Goal: Task Accomplishment & Management: Manage account settings

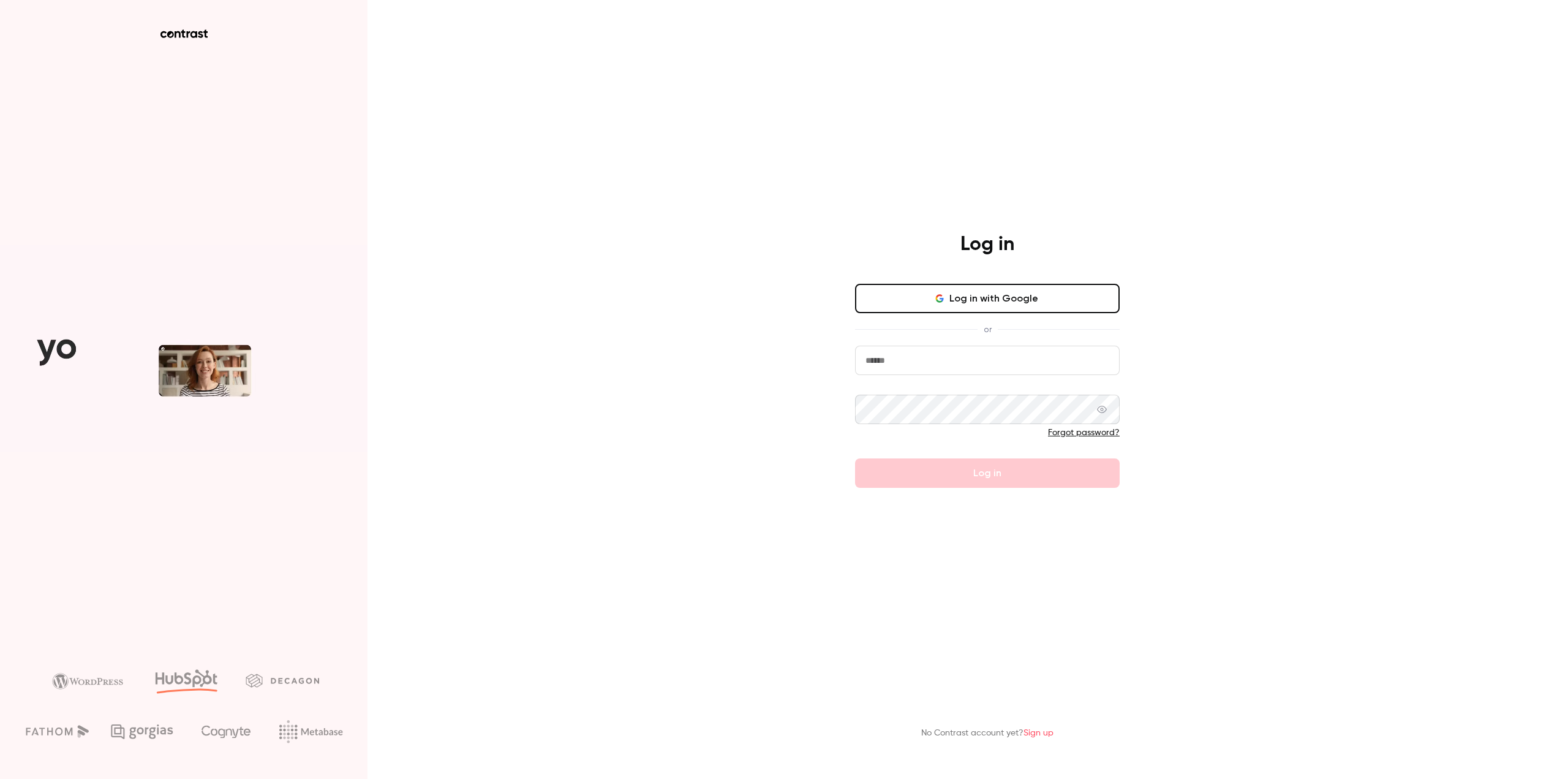
click at [962, 295] on button "Log in with Google" at bounding box center [988, 298] width 265 height 29
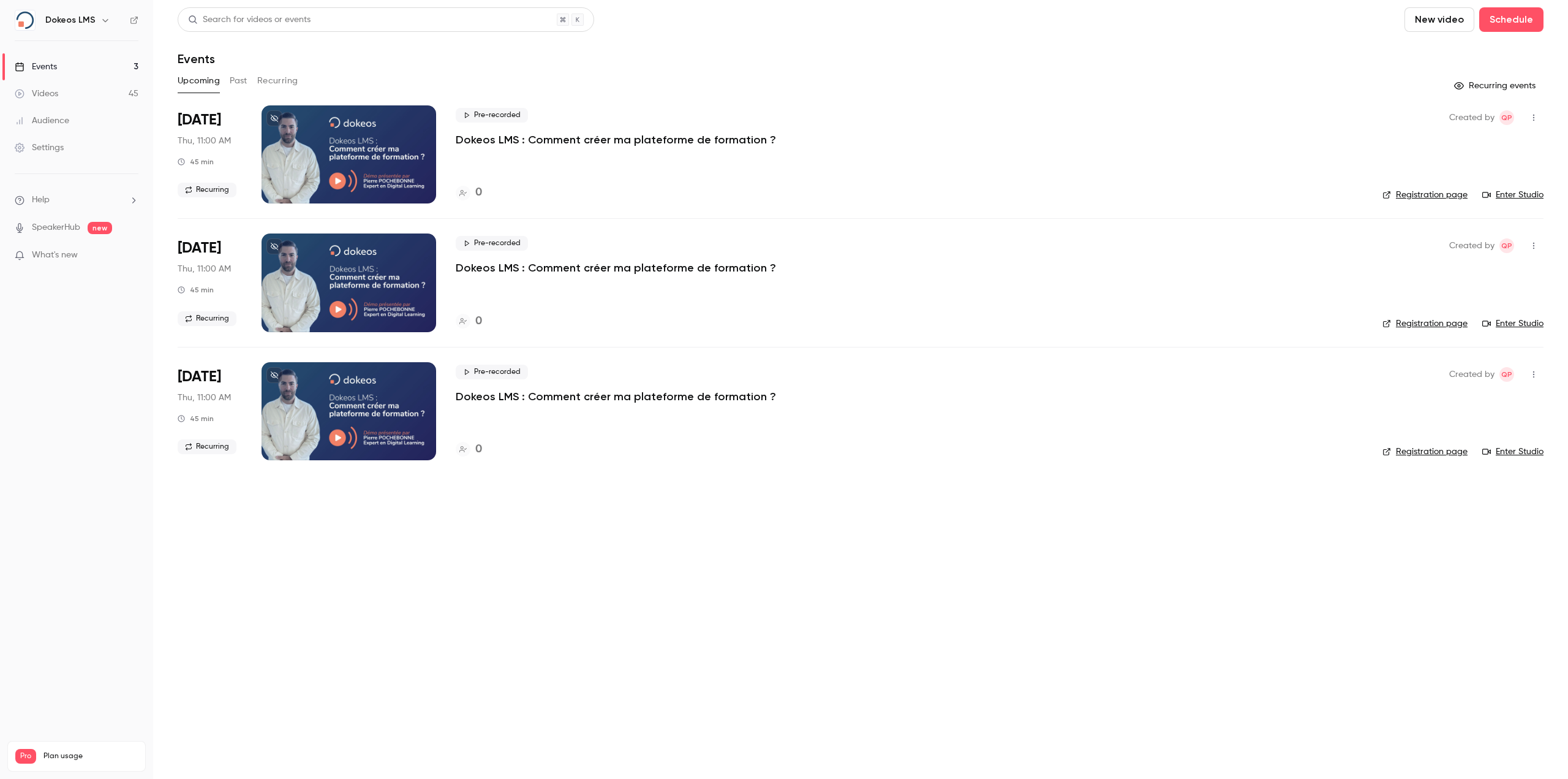
click at [517, 142] on p "Dokeos LMS : Comment créer ma plateforme de formation ?" at bounding box center [616, 140] width 320 height 15
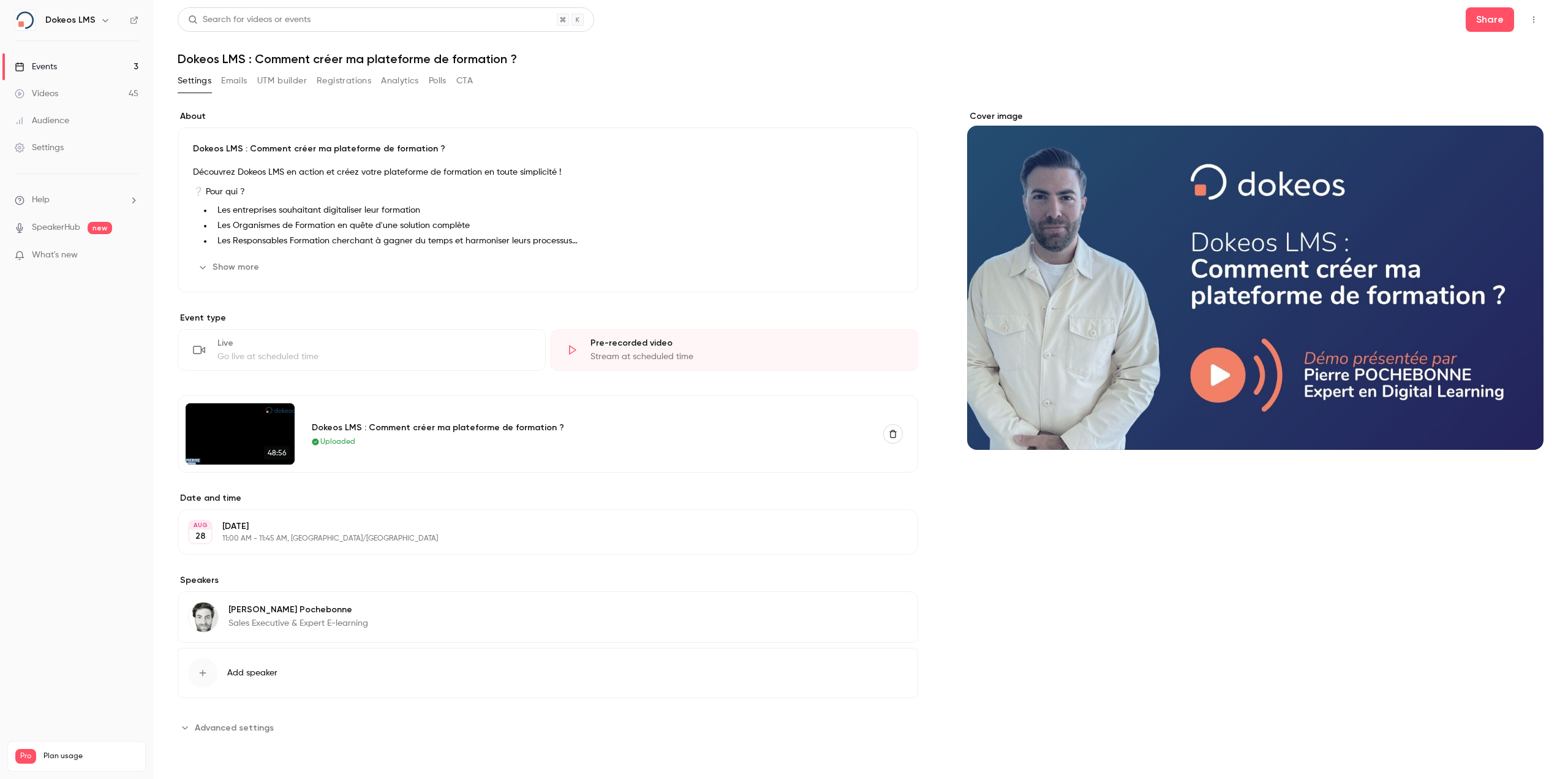
click at [338, 57] on h1 "Dokeos LMS : Comment créer ma plateforme de formation ?" at bounding box center [860, 59] width 1366 height 15
copy div "Dokeos LMS : Comment créer ma plateforme de formation ? Settings Emails UTM bui…"
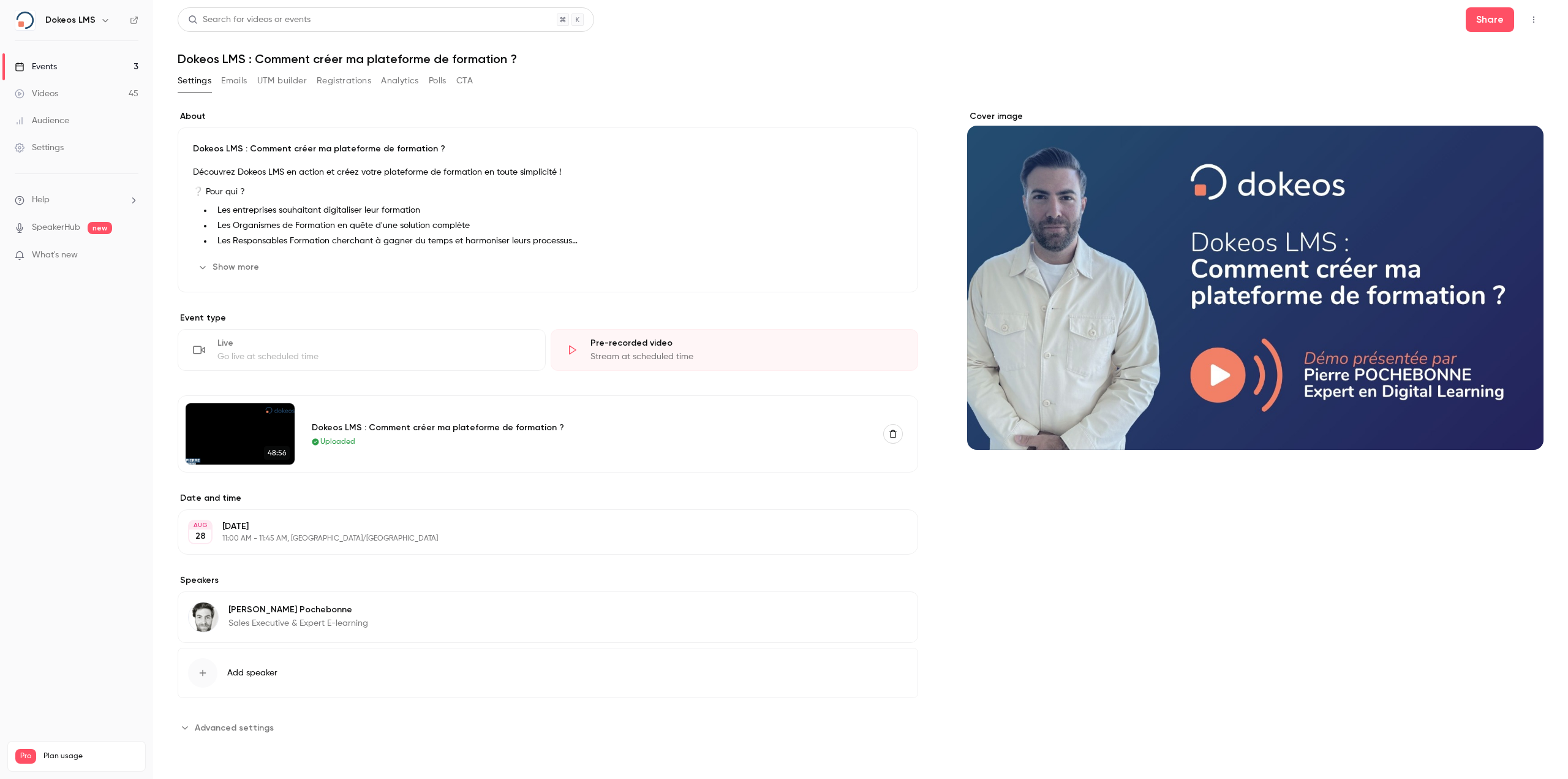
click at [468, 151] on p "Dokeos LMS : Comment créer ma plateforme de formation ?" at bounding box center [548, 149] width 710 height 12
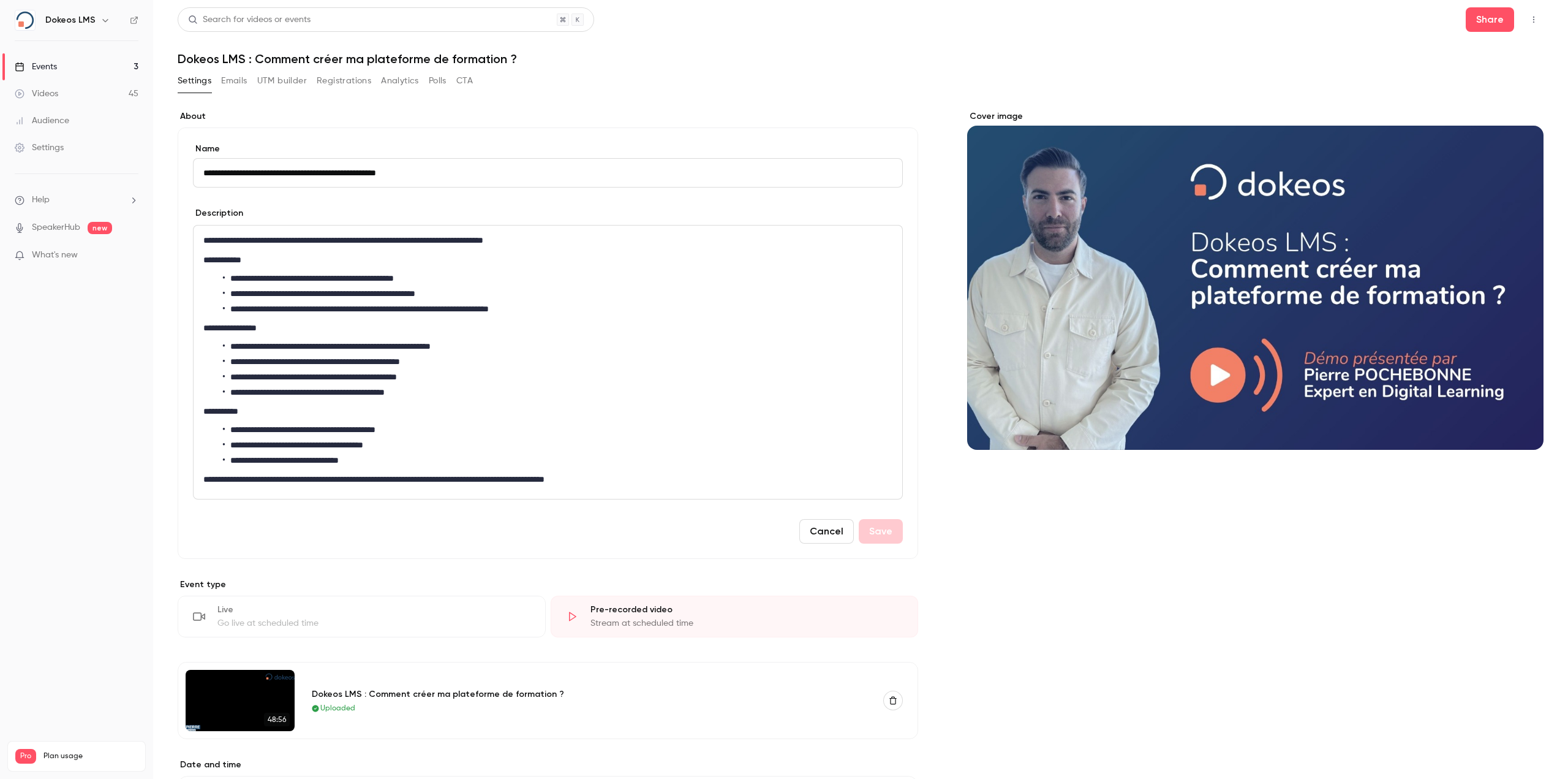
click at [354, 234] on p "**********" at bounding box center [545, 241] width 684 height 15
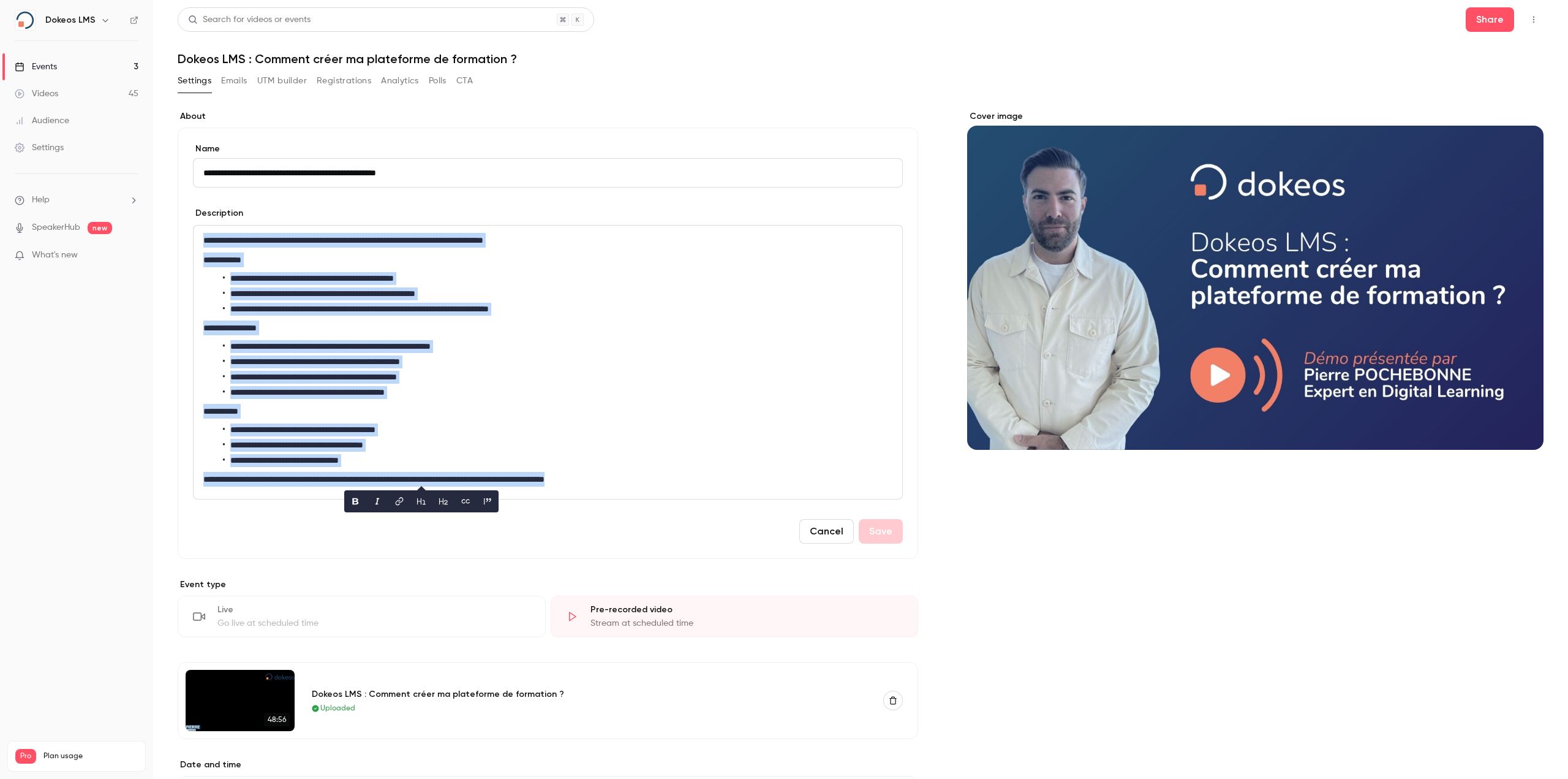
copy div "**********"
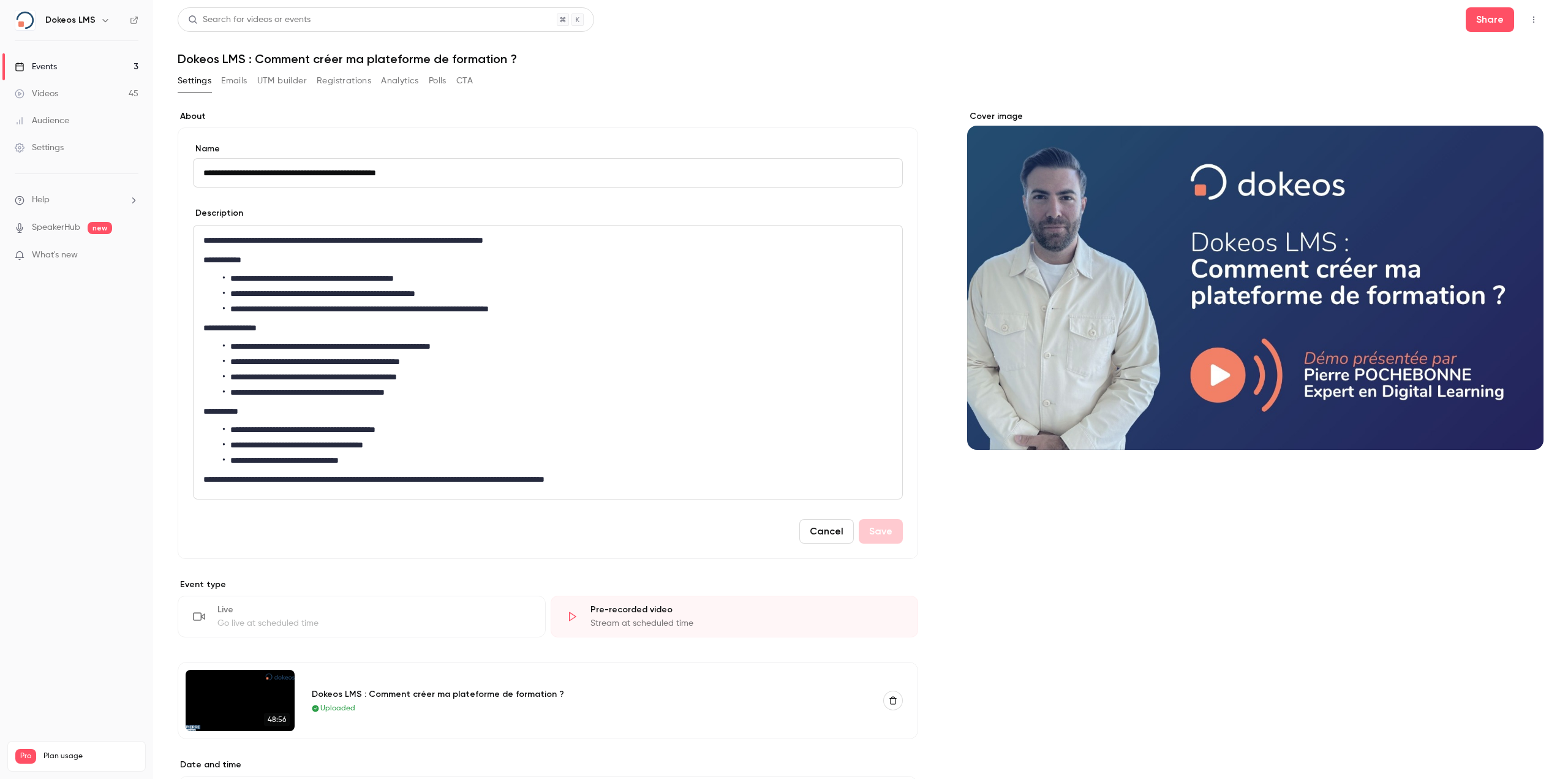
click at [69, 145] on link "Settings" at bounding box center [77, 147] width 153 height 27
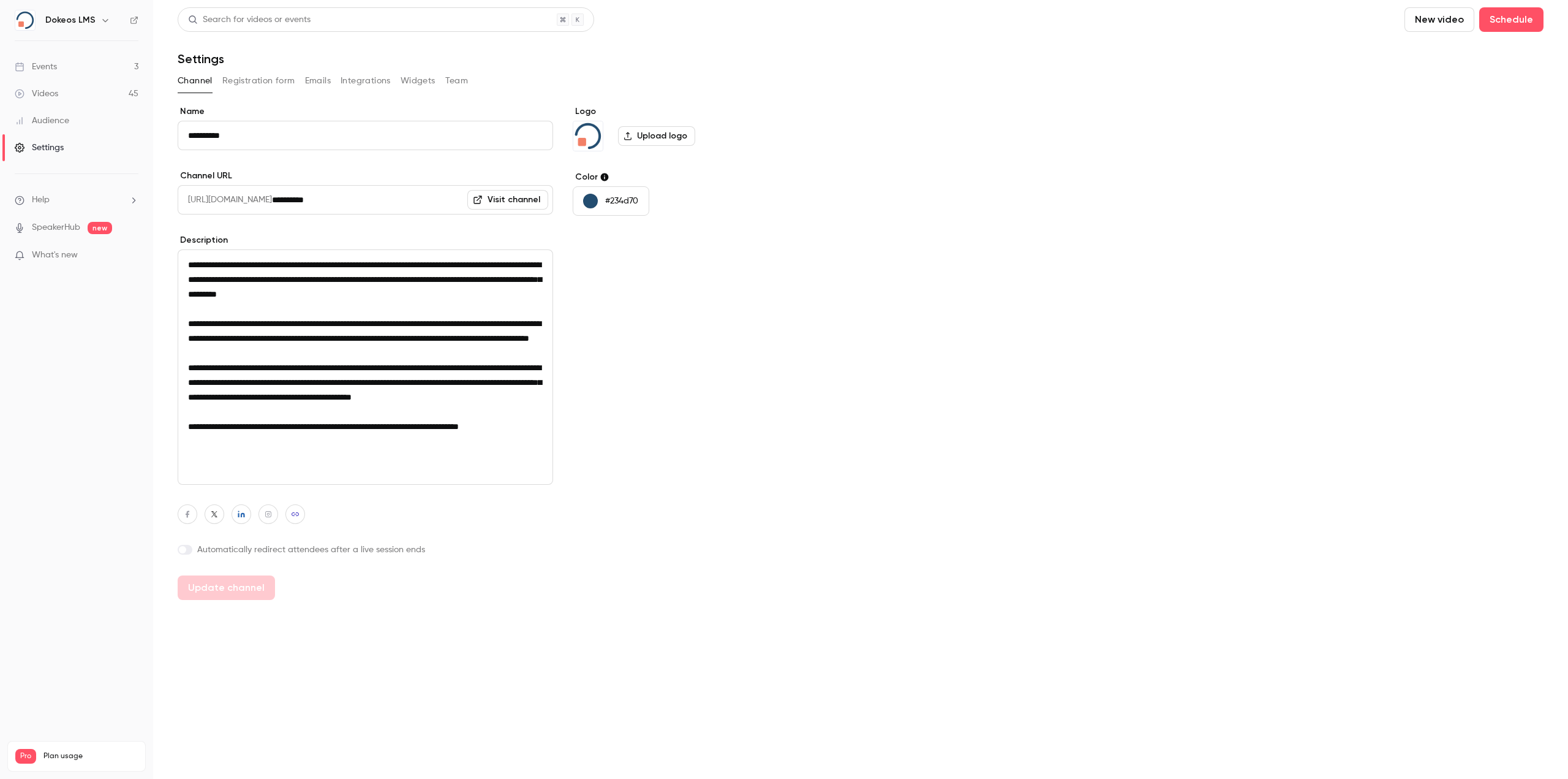
click at [268, 96] on div "**********" at bounding box center [860, 304] width 1366 height 593
click at [266, 81] on button "Registration form" at bounding box center [259, 81] width 73 height 20
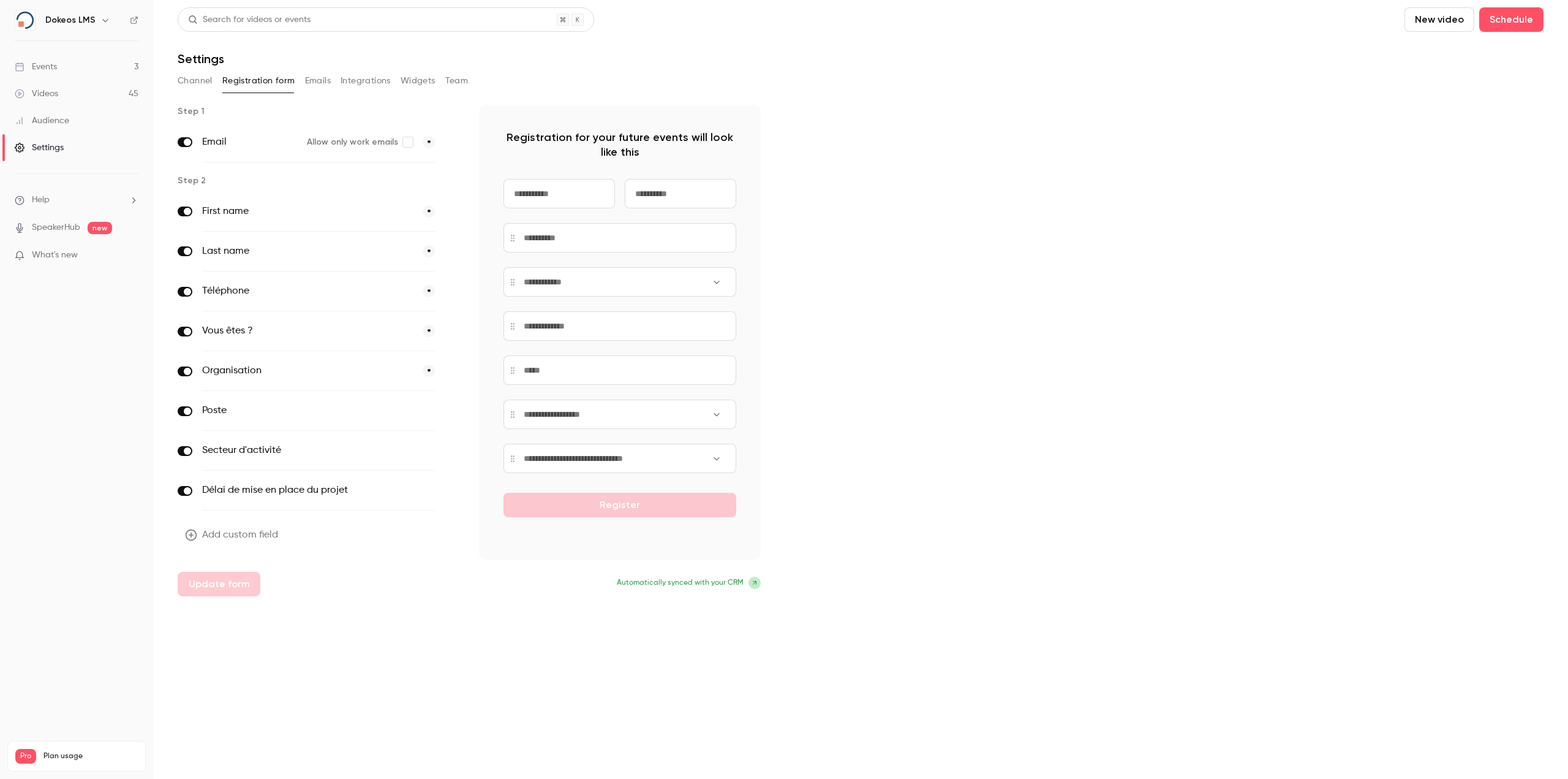
click at [185, 492] on span at bounding box center [187, 490] width 7 height 7
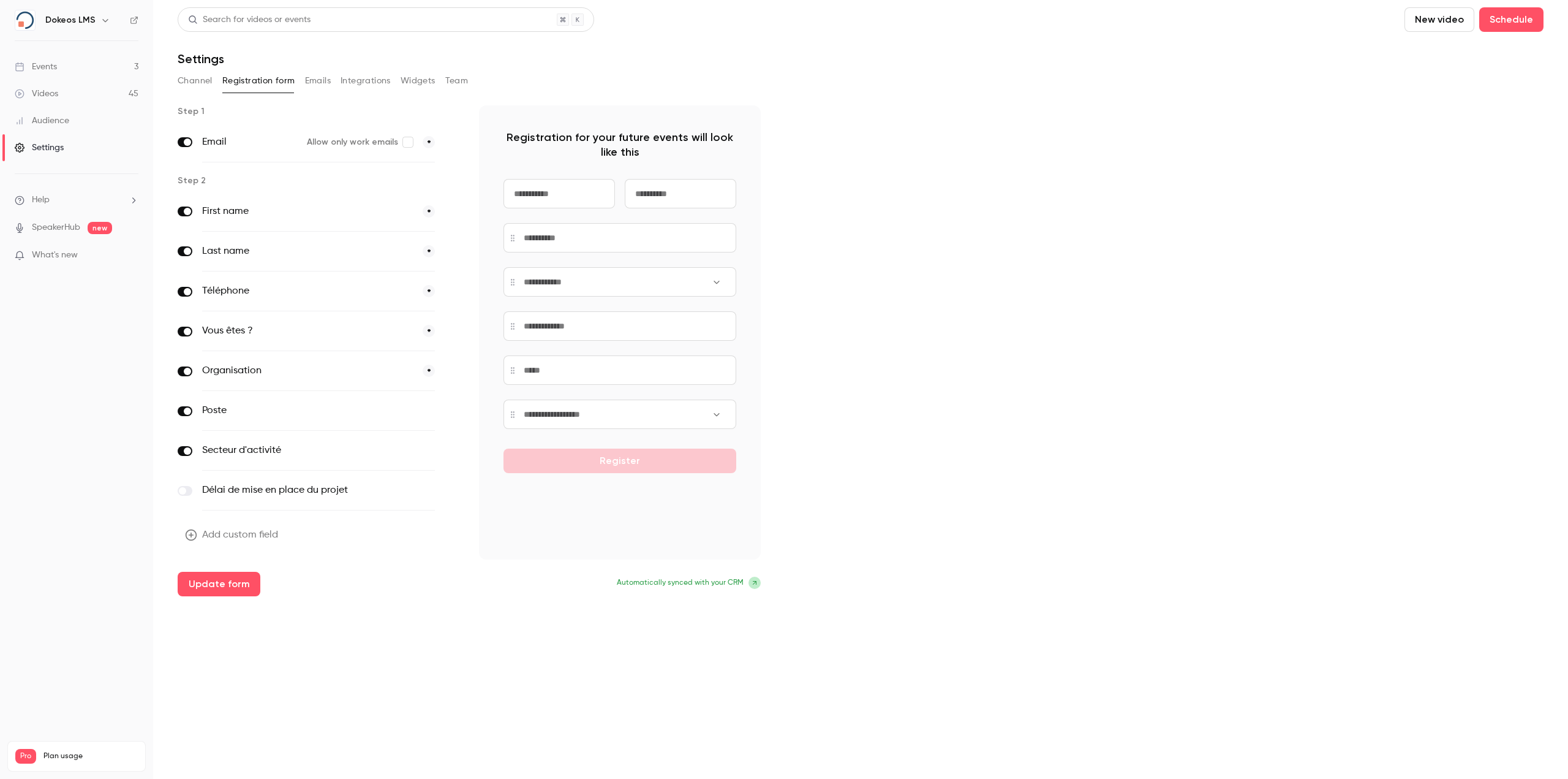
click at [186, 406] on label at bounding box center [185, 411] width 15 height 10
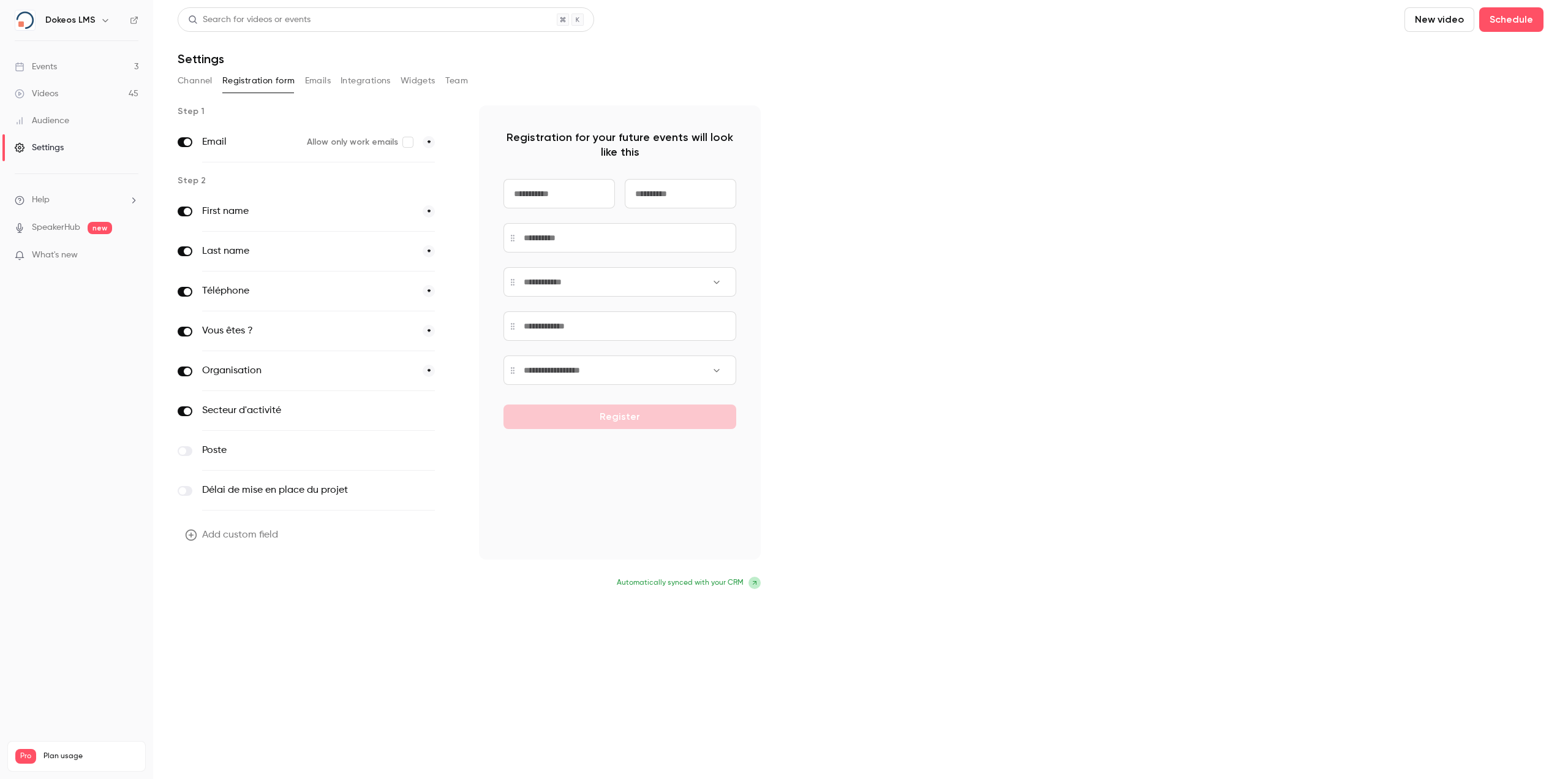
click at [212, 581] on button "Update form" at bounding box center [218, 583] width 82 height 24
drag, startPoint x: 621, startPoint y: 581, endPoint x: 783, endPoint y: 605, distance: 163.8
click at [783, 605] on main "Search for videos or events New video Schedule Settings Channel Registration fo…" at bounding box center [861, 390] width 1415 height 779
click at [368, 86] on button "Integrations" at bounding box center [365, 81] width 50 height 20
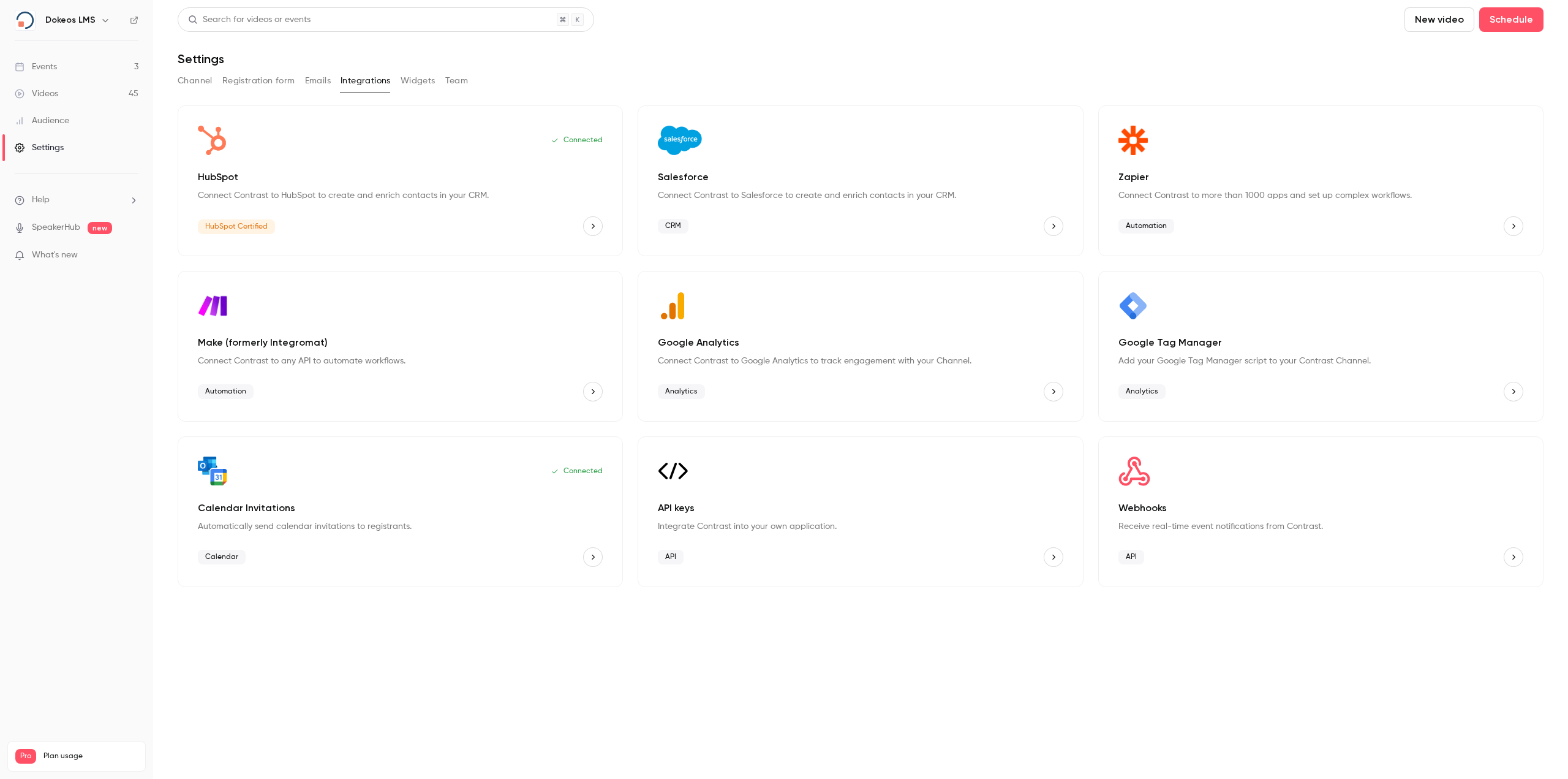
click at [300, 74] on div "Channel Registration form Emails Integrations Widgets Team" at bounding box center [860, 81] width 1366 height 20
click at [275, 81] on button "Registration form" at bounding box center [259, 81] width 73 height 20
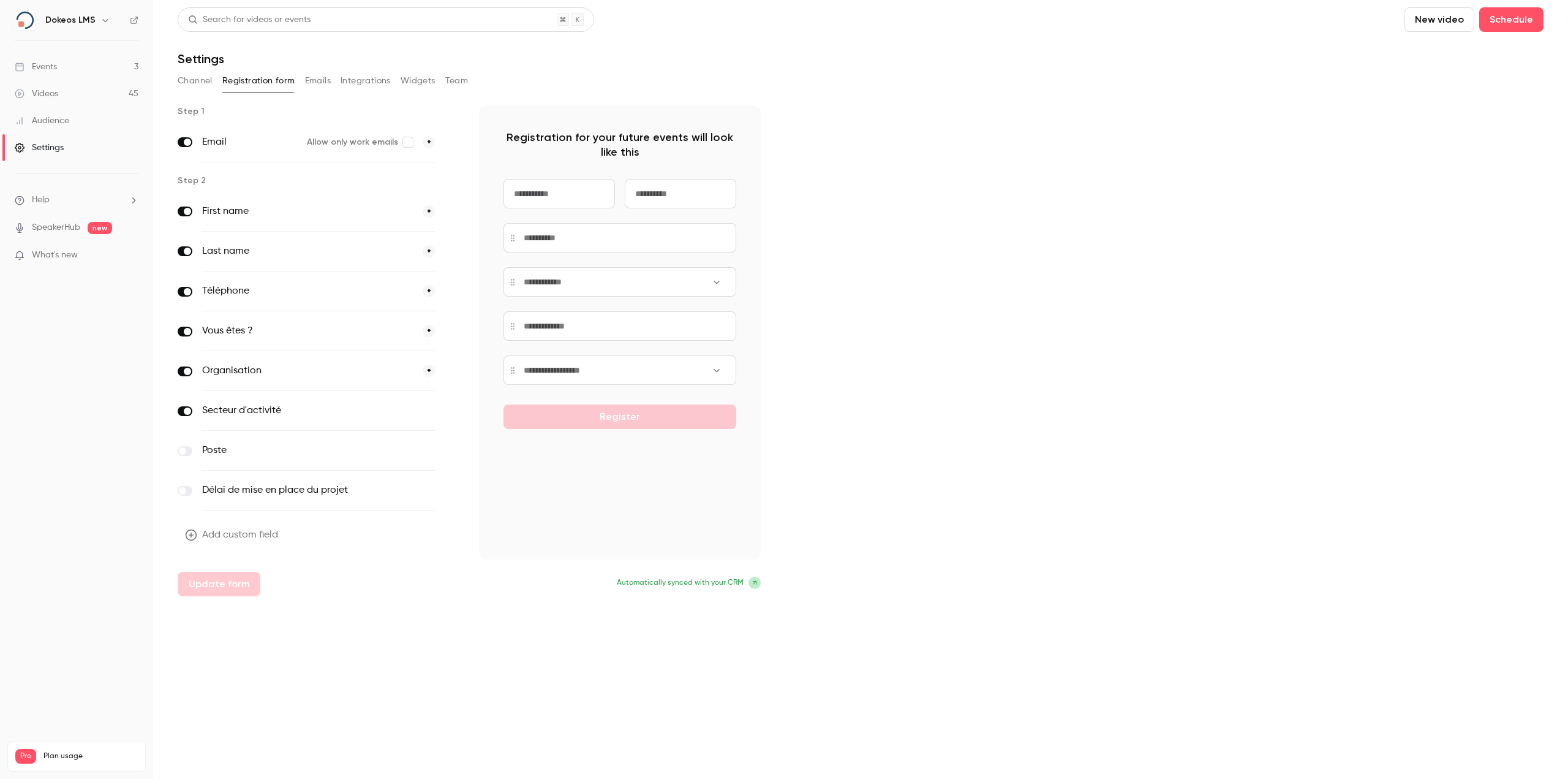
click at [84, 87] on link "Videos 45" at bounding box center [77, 93] width 153 height 27
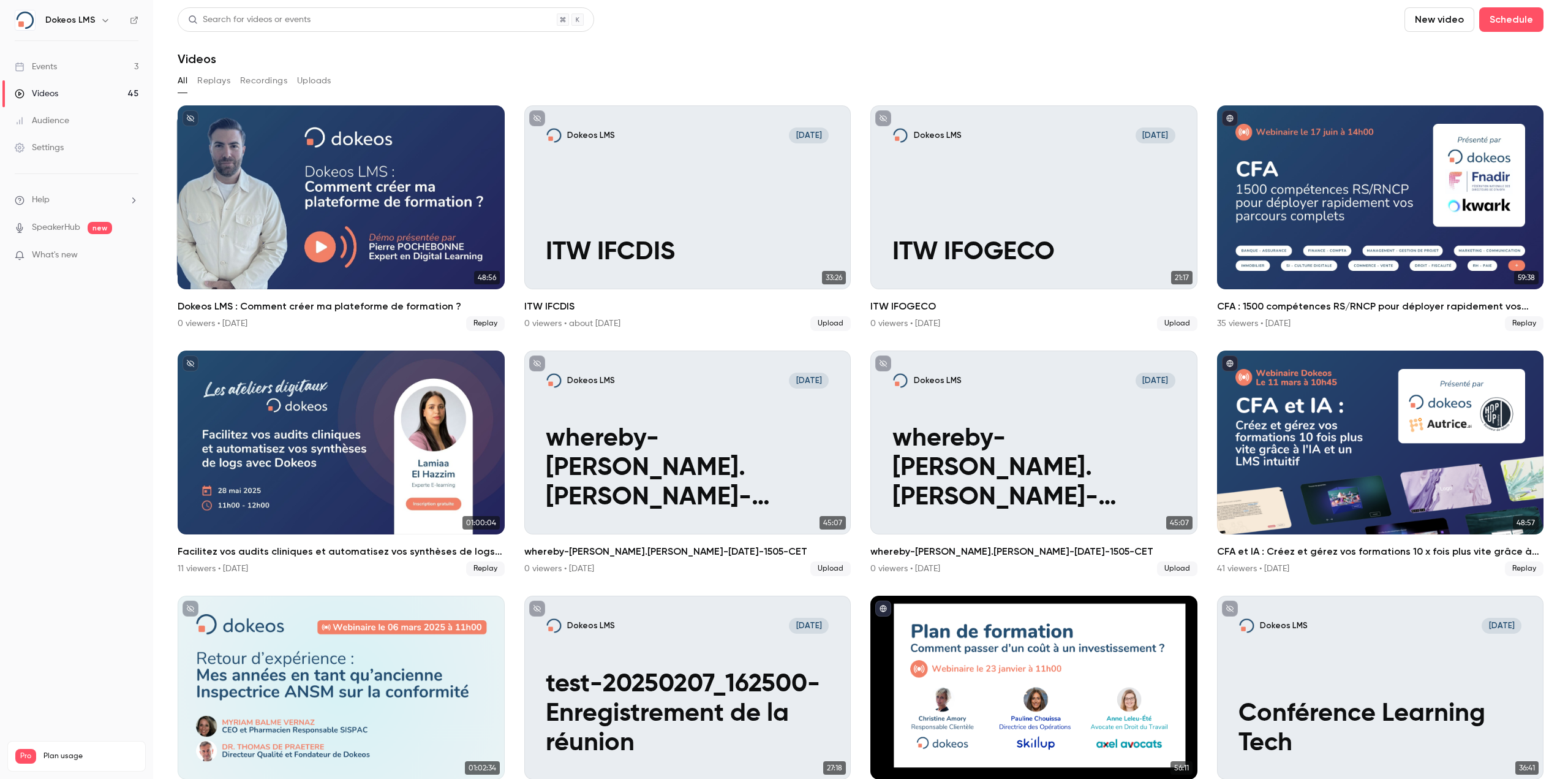
click at [67, 70] on link "Events 3" at bounding box center [77, 67] width 153 height 27
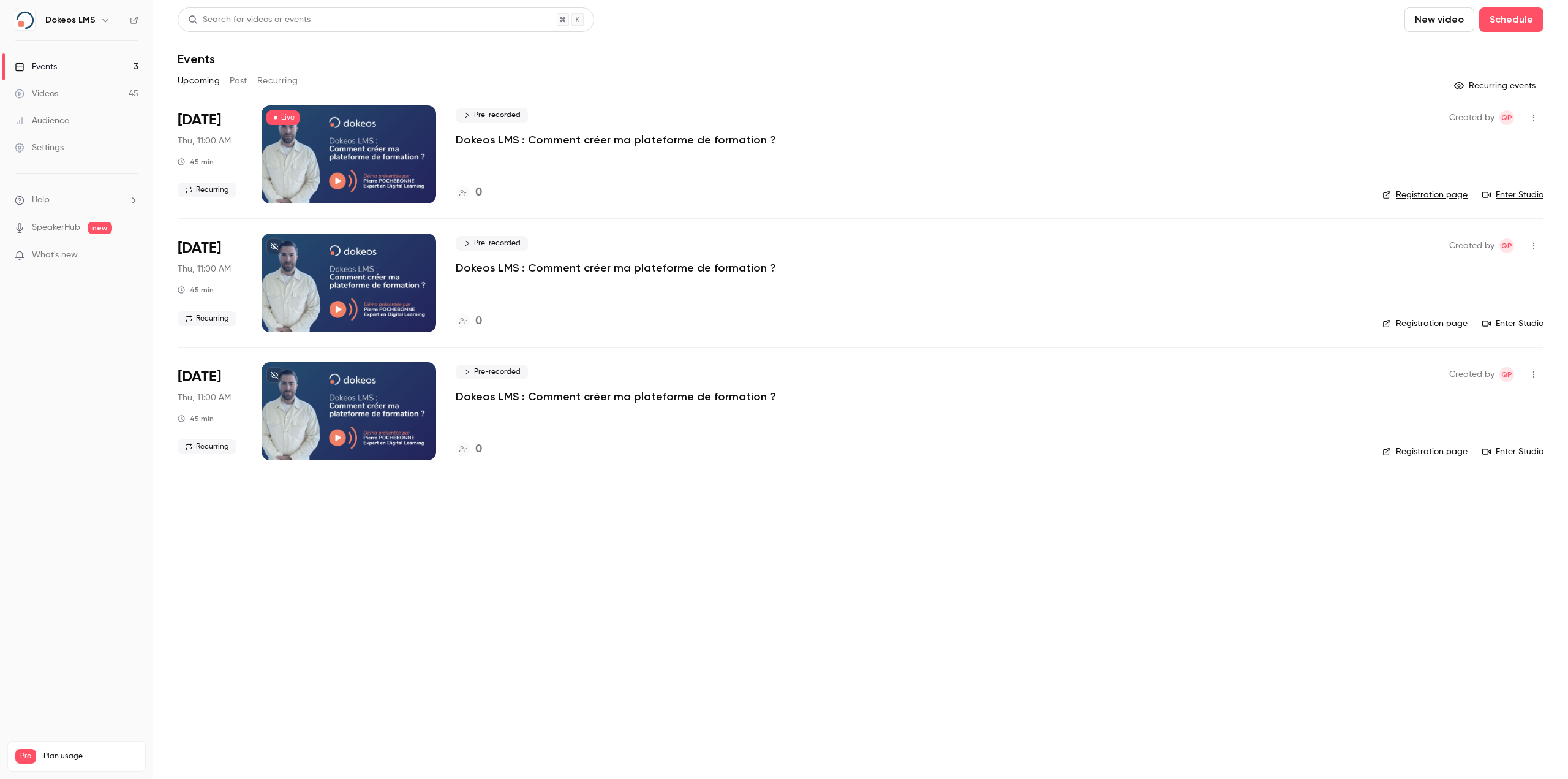
click at [241, 81] on button "Past" at bounding box center [238, 81] width 17 height 20
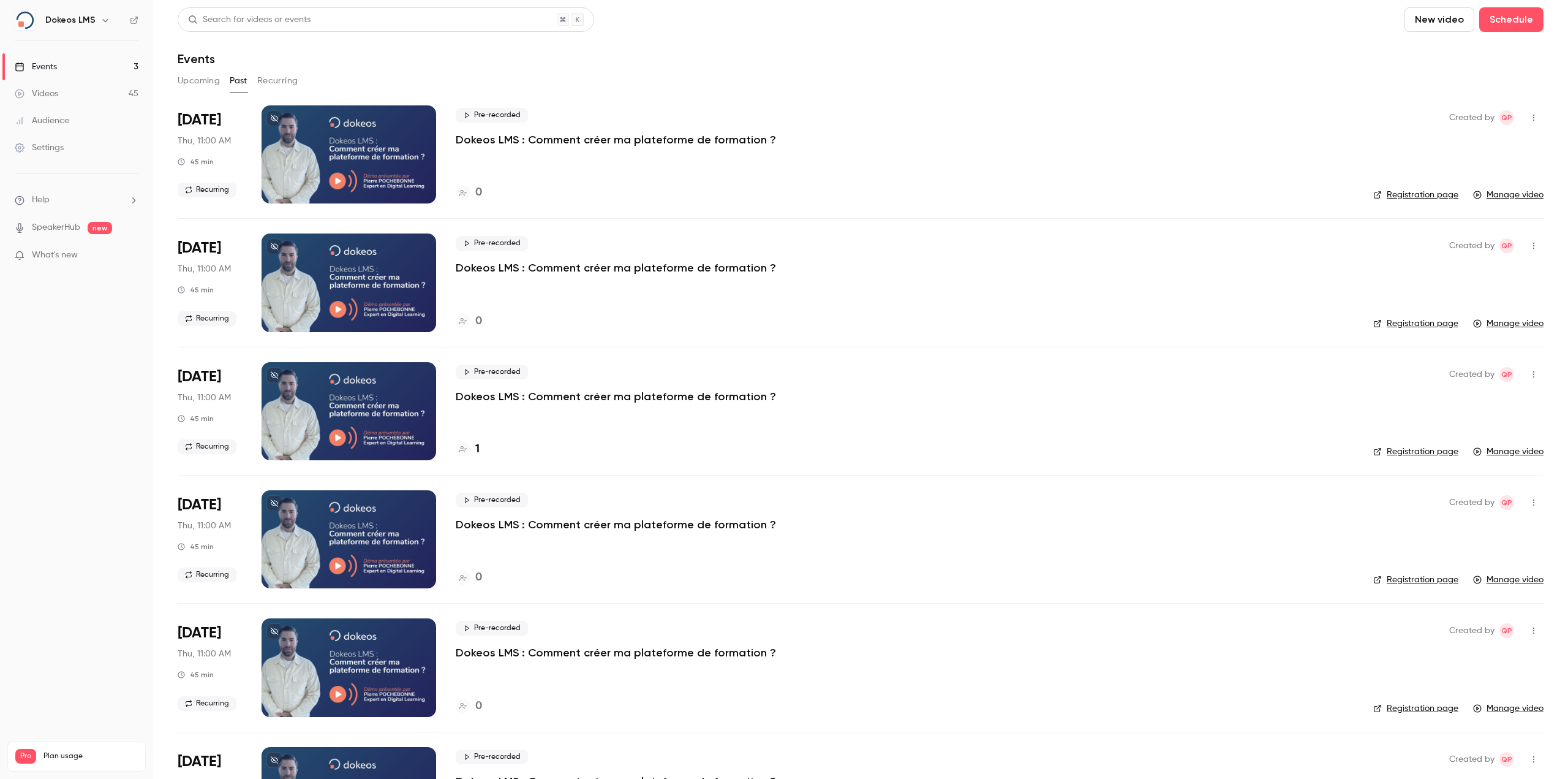
scroll to position [33, 0]
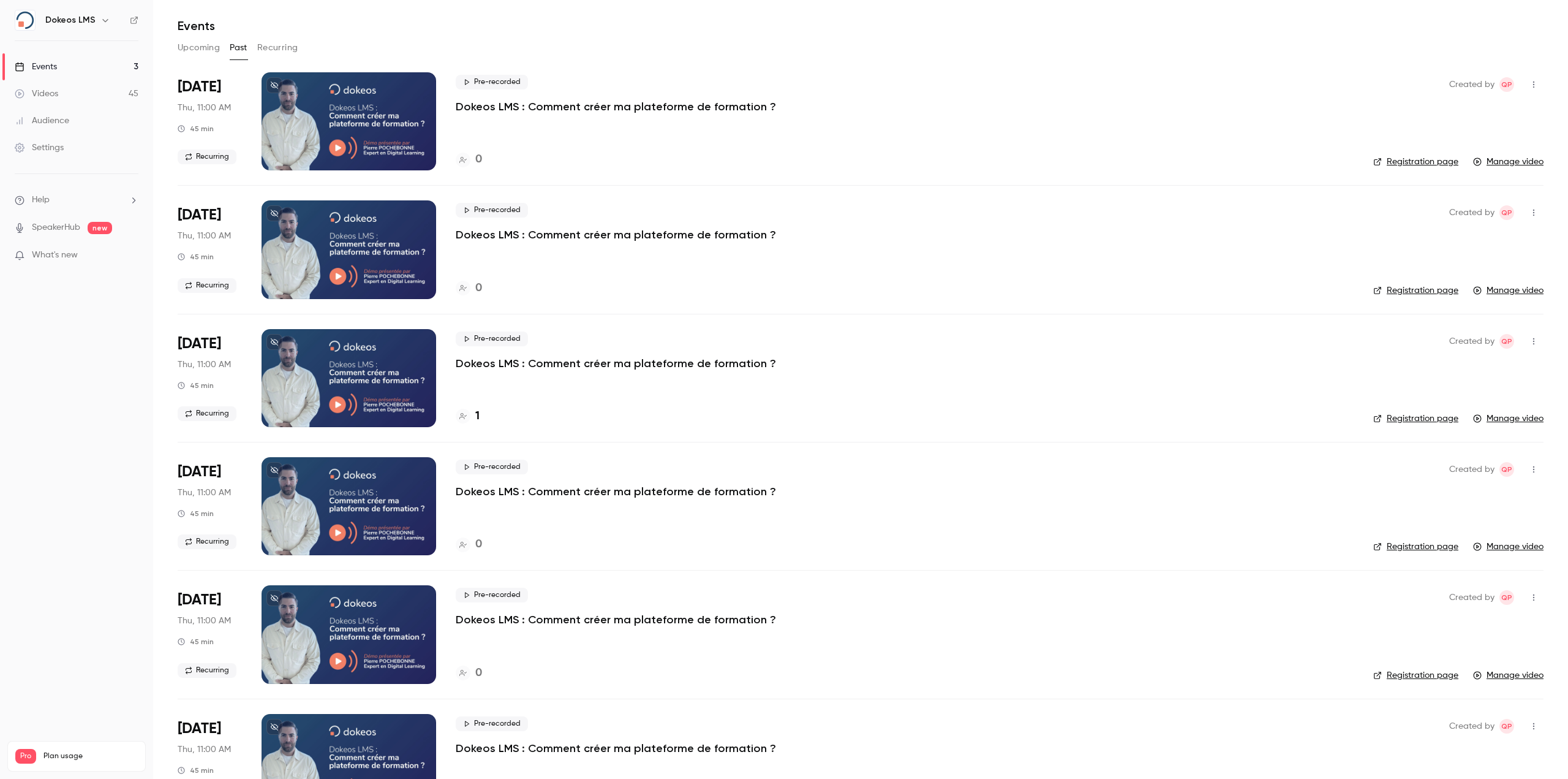
click at [519, 375] on div "Pre-recorded Dokeos LMS : Comment créer ma plateforme de formation ? 1" at bounding box center [905, 378] width 898 height 98
click at [518, 365] on p "Dokeos LMS : Comment créer ma plateforme de formation ?" at bounding box center [616, 364] width 320 height 15
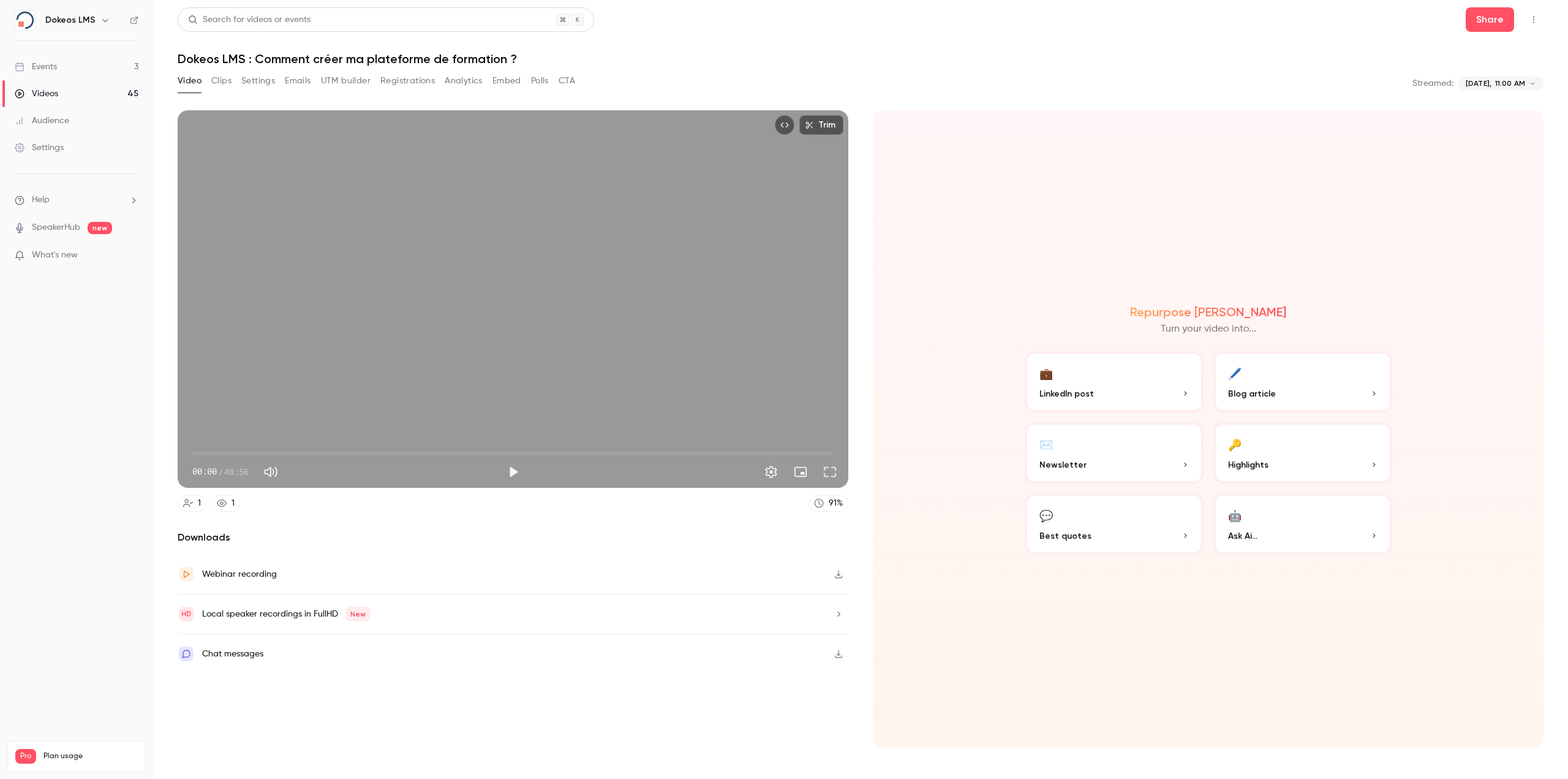
click at [398, 80] on button "Registrations" at bounding box center [408, 81] width 55 height 20
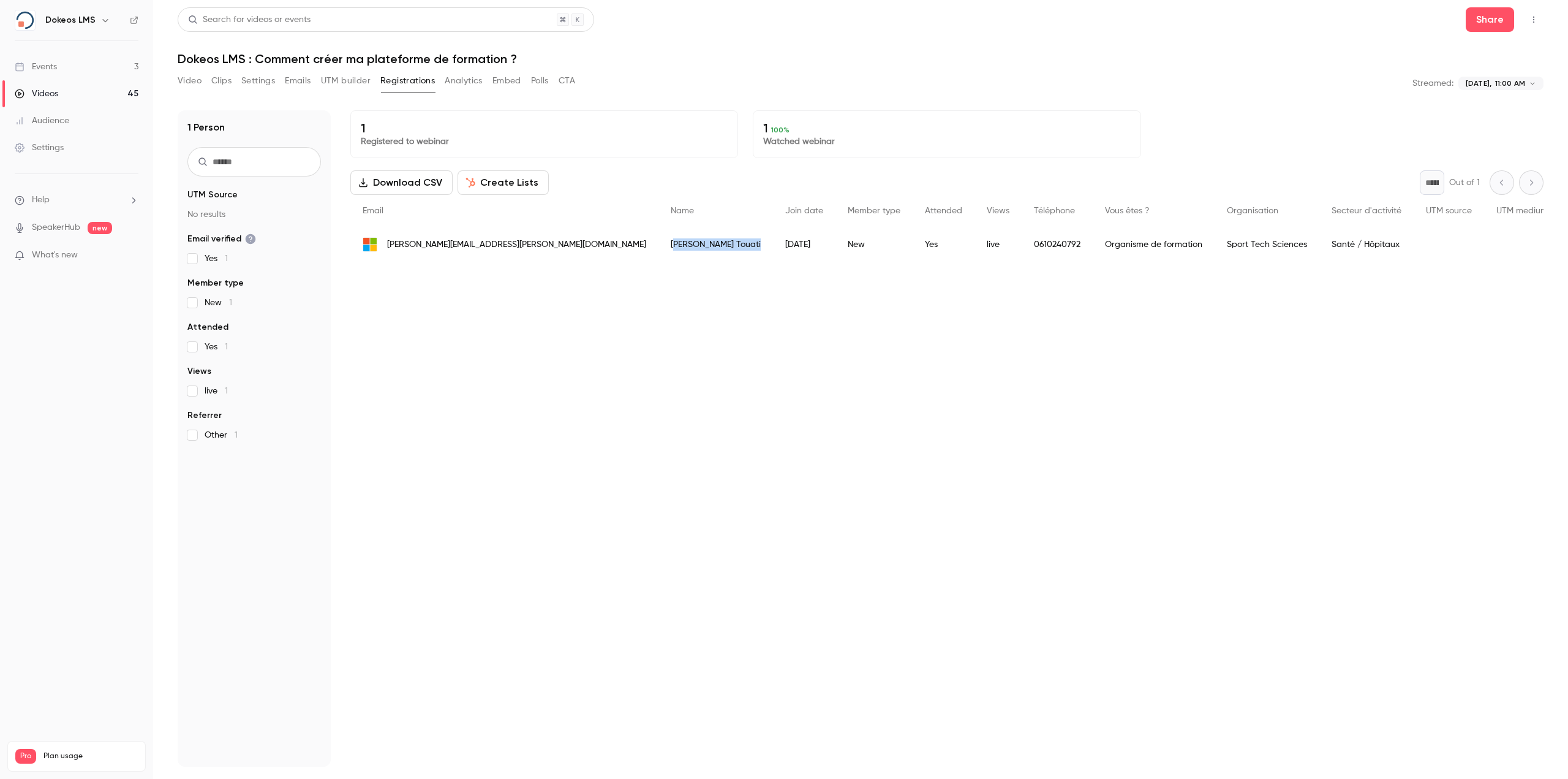
drag, startPoint x: 509, startPoint y: 241, endPoint x: 563, endPoint y: 251, distance: 54.9
click at [658, 251] on div "[PERSON_NAME]" at bounding box center [716, 244] width 115 height 34
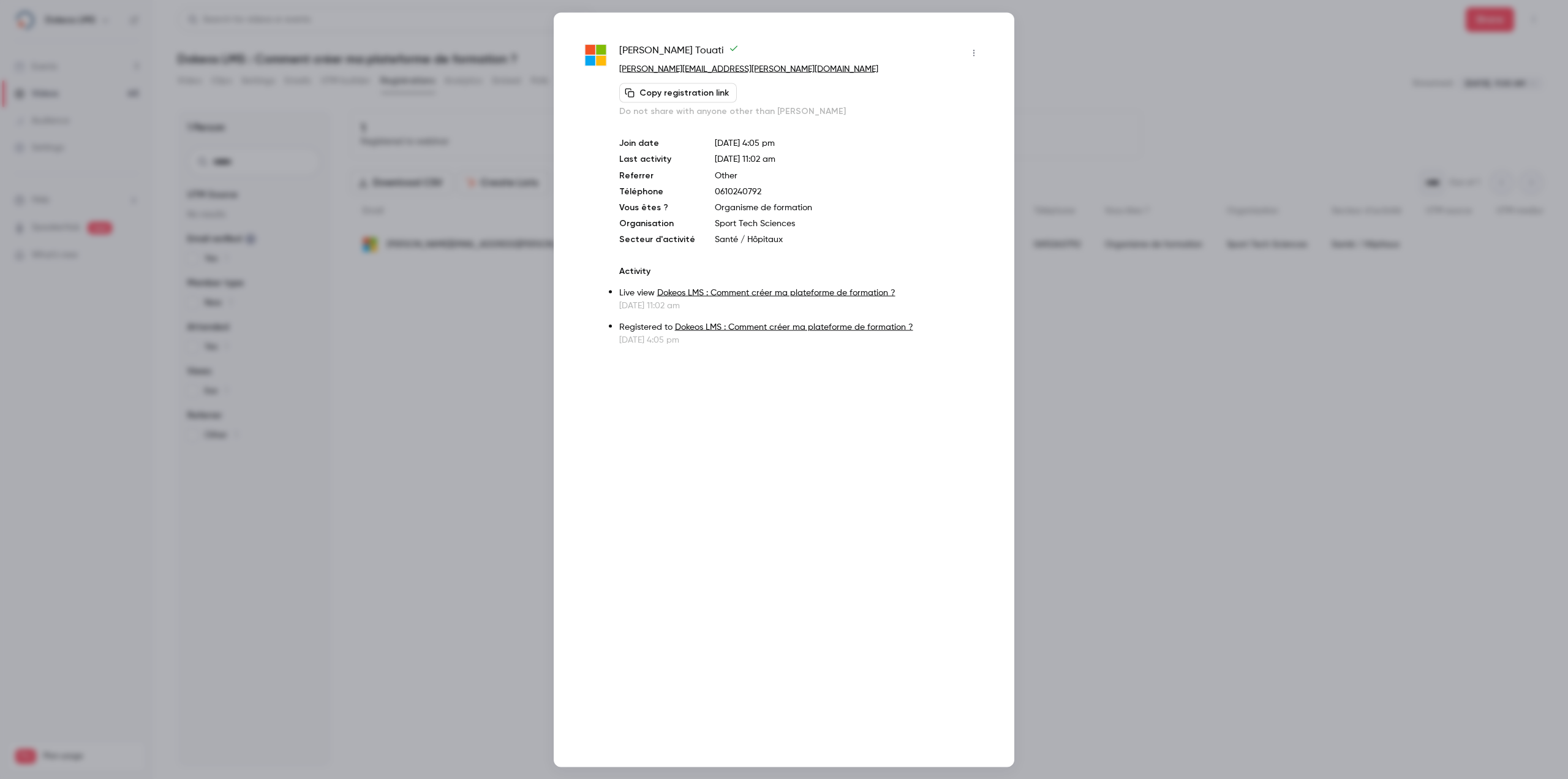
click at [551, 300] on div at bounding box center [784, 390] width 1568 height 779
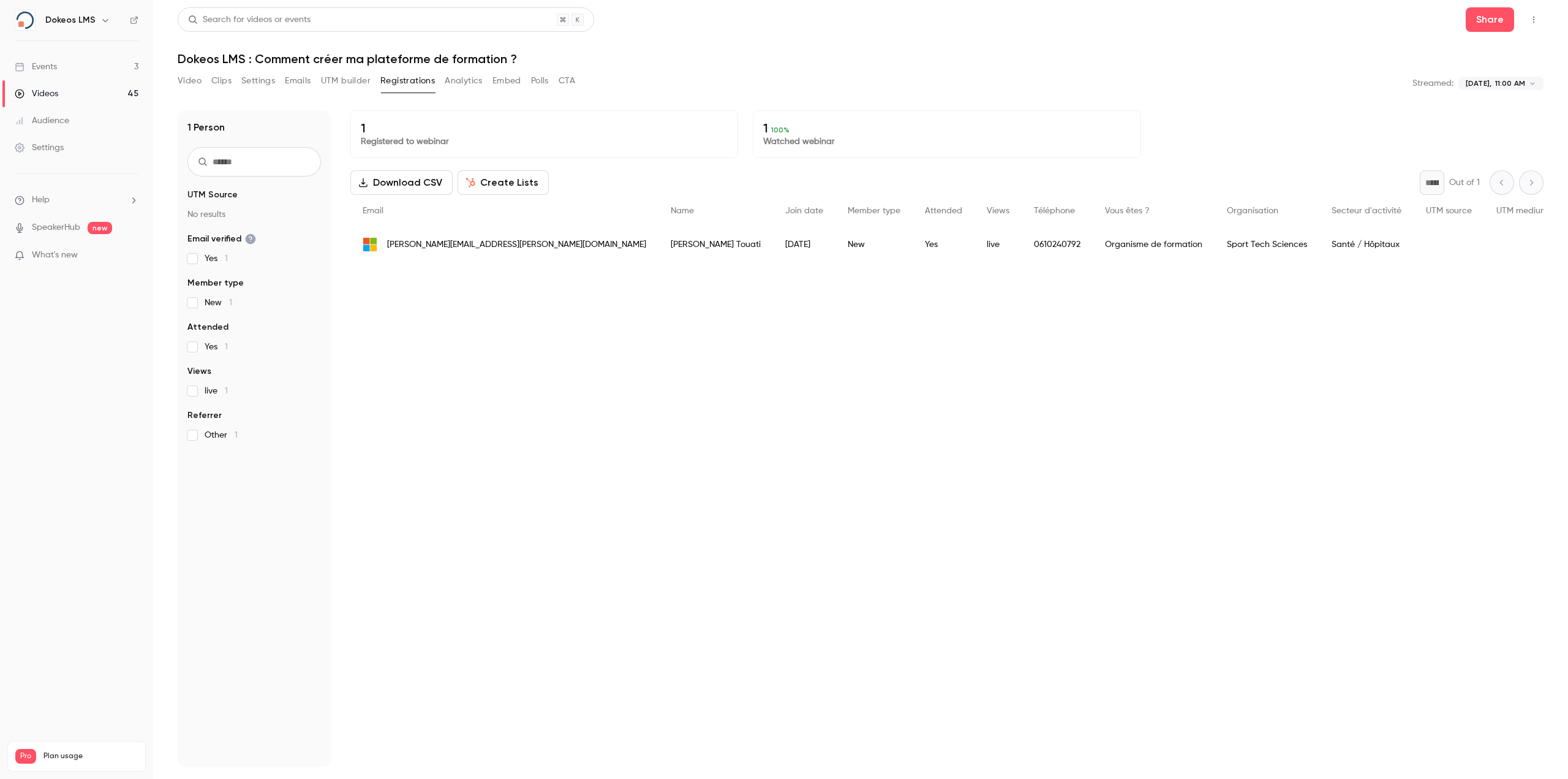
click at [452, 249] on span "[PERSON_NAME][EMAIL_ADDRESS][PERSON_NAME][DOMAIN_NAME]" at bounding box center [516, 244] width 259 height 12
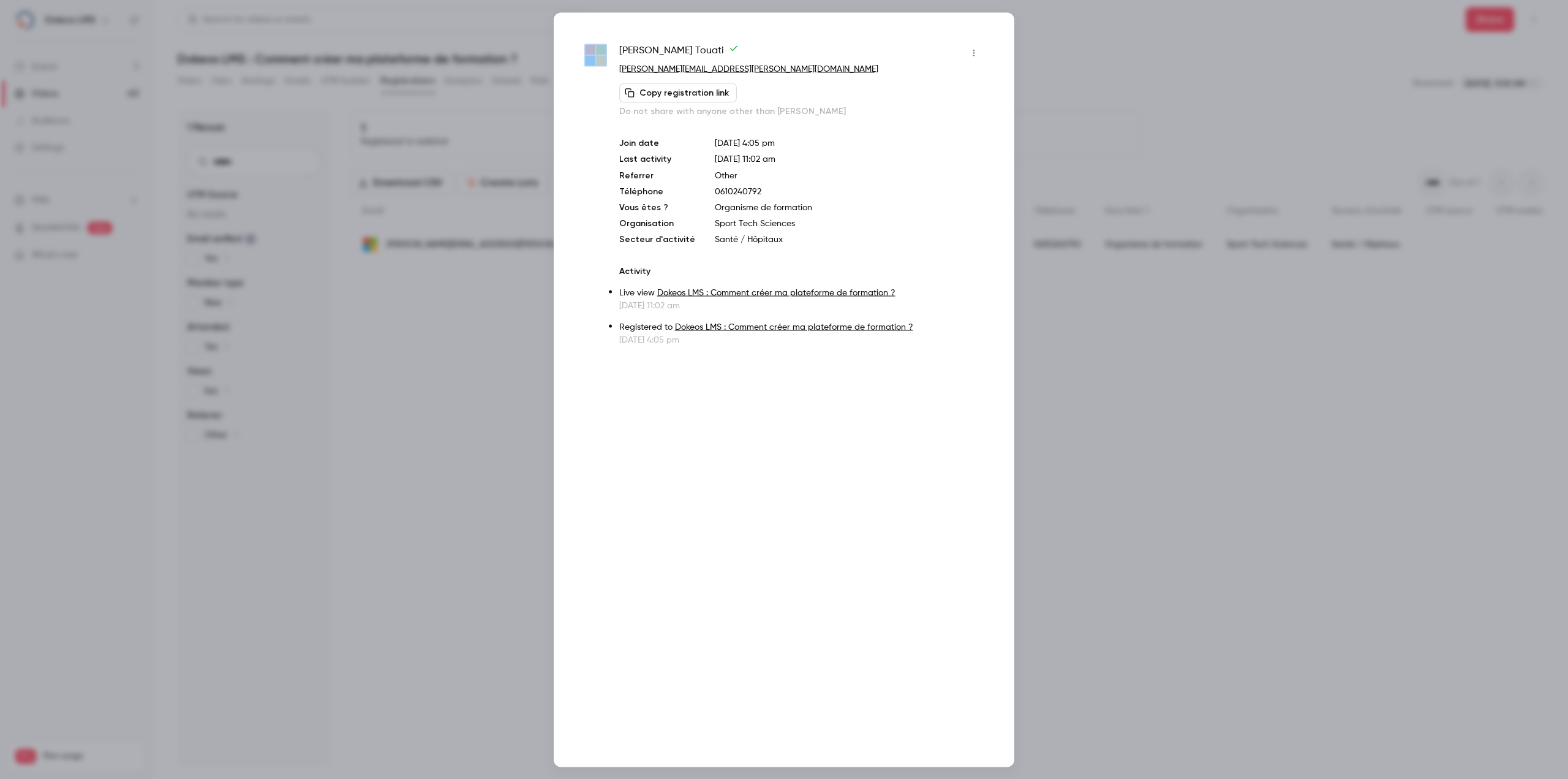
click at [452, 249] on div at bounding box center [784, 390] width 1568 height 779
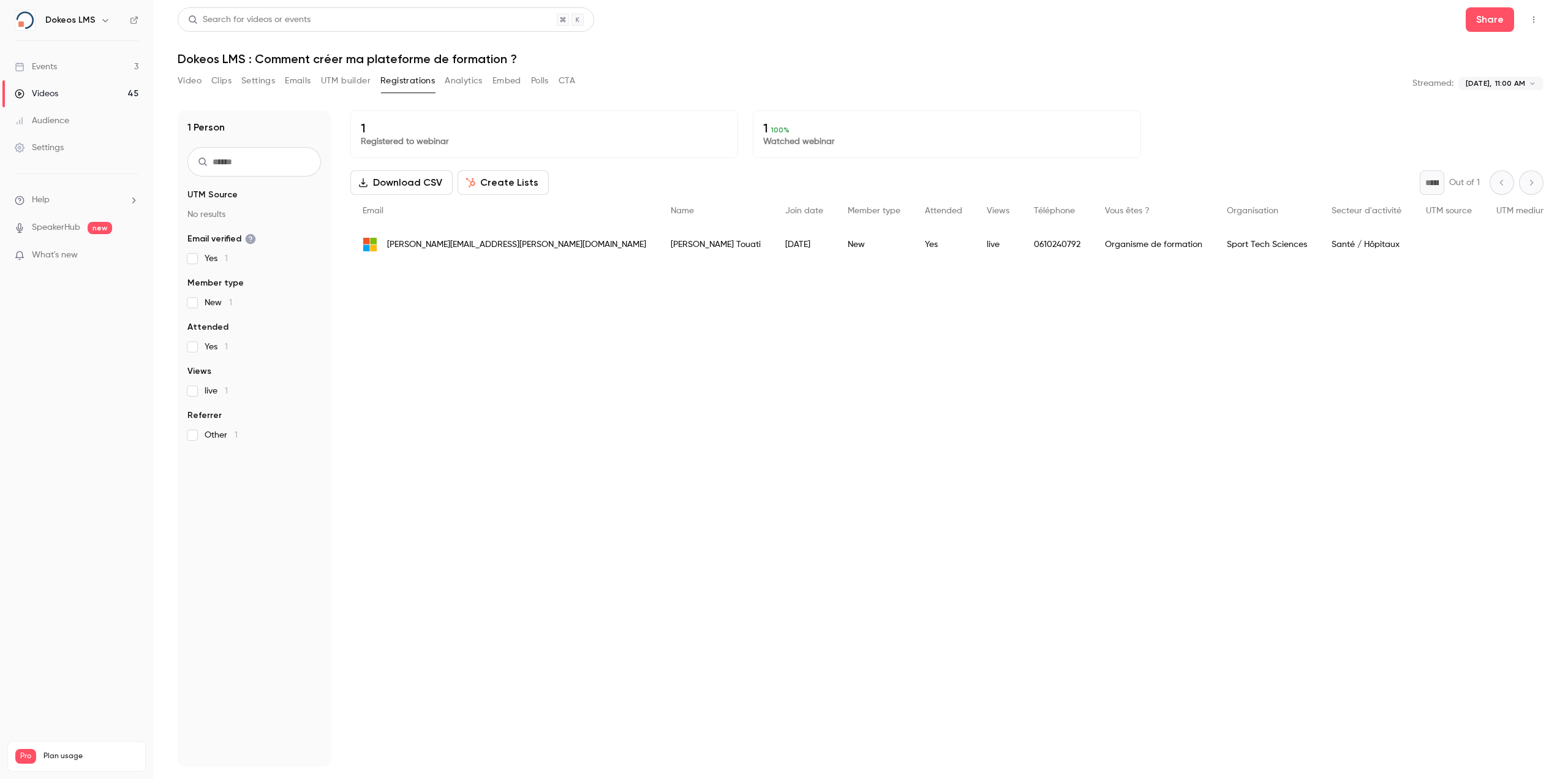
click at [658, 246] on div "[PERSON_NAME]" at bounding box center [716, 244] width 115 height 34
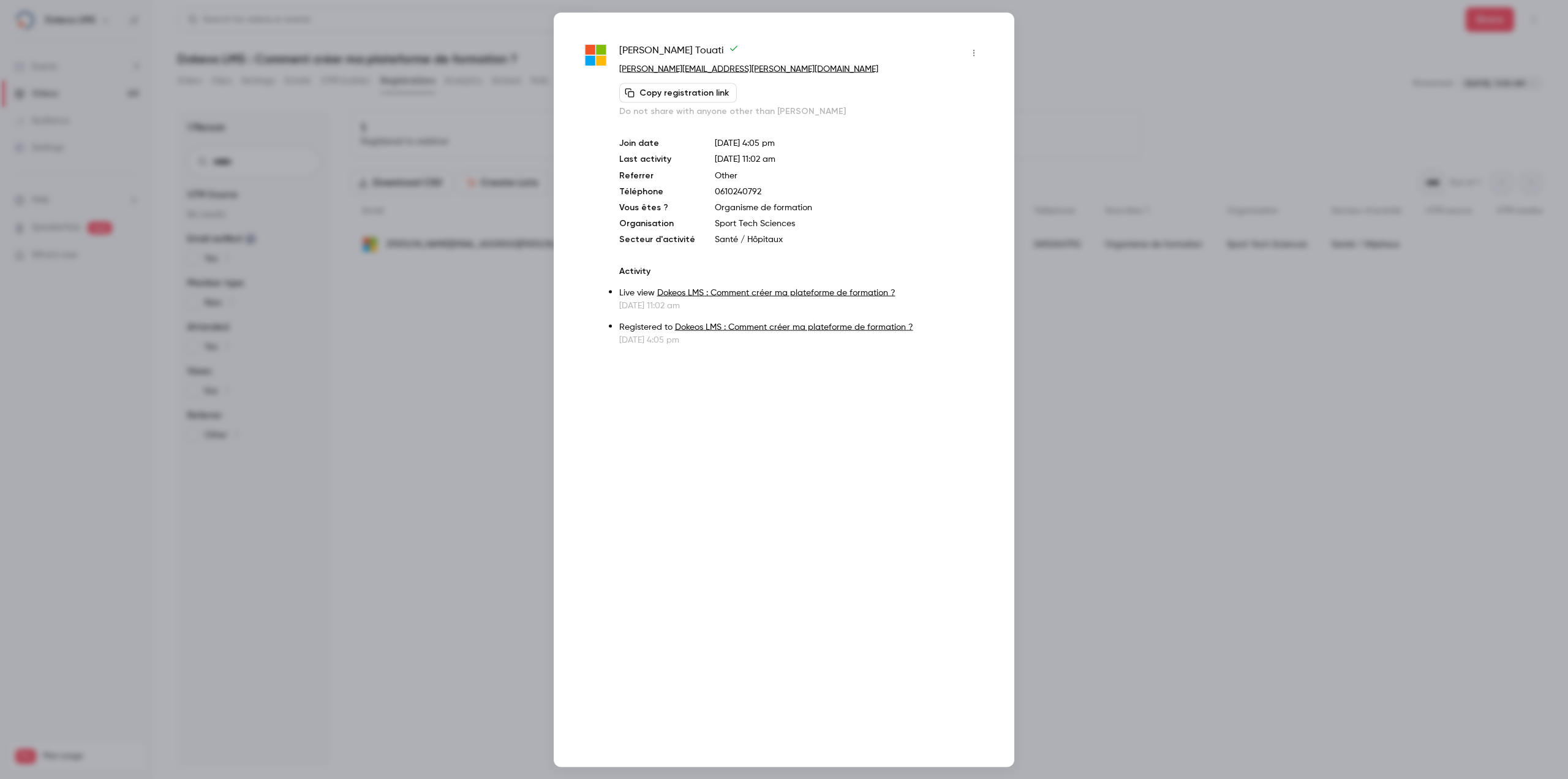
click at [509, 246] on div at bounding box center [784, 390] width 1568 height 779
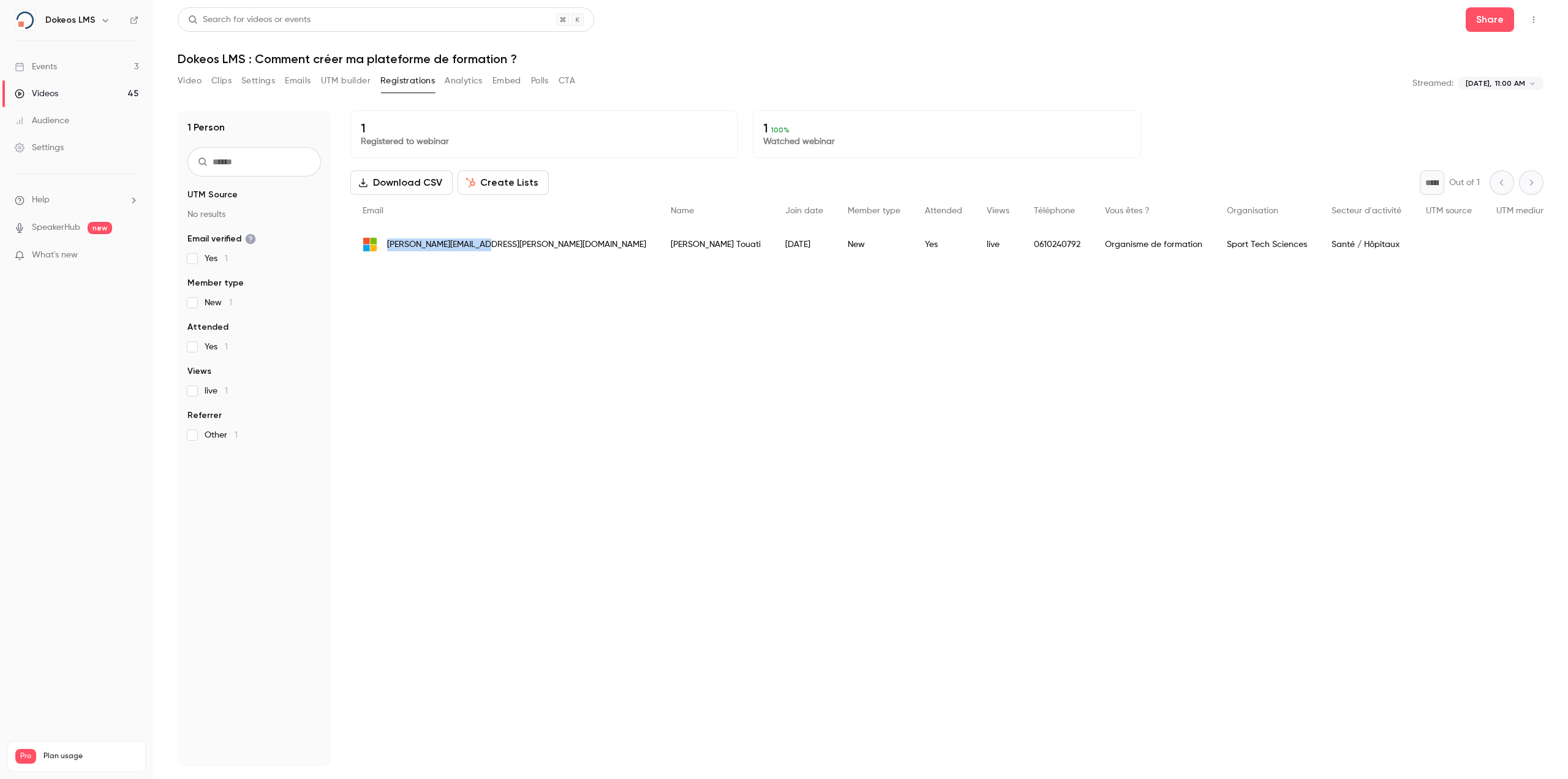
drag, startPoint x: 487, startPoint y: 257, endPoint x: 387, endPoint y: 253, distance: 100.1
click at [387, 253] on div "[PERSON_NAME][EMAIL_ADDRESS][PERSON_NAME][DOMAIN_NAME]" at bounding box center [504, 244] width 308 height 34
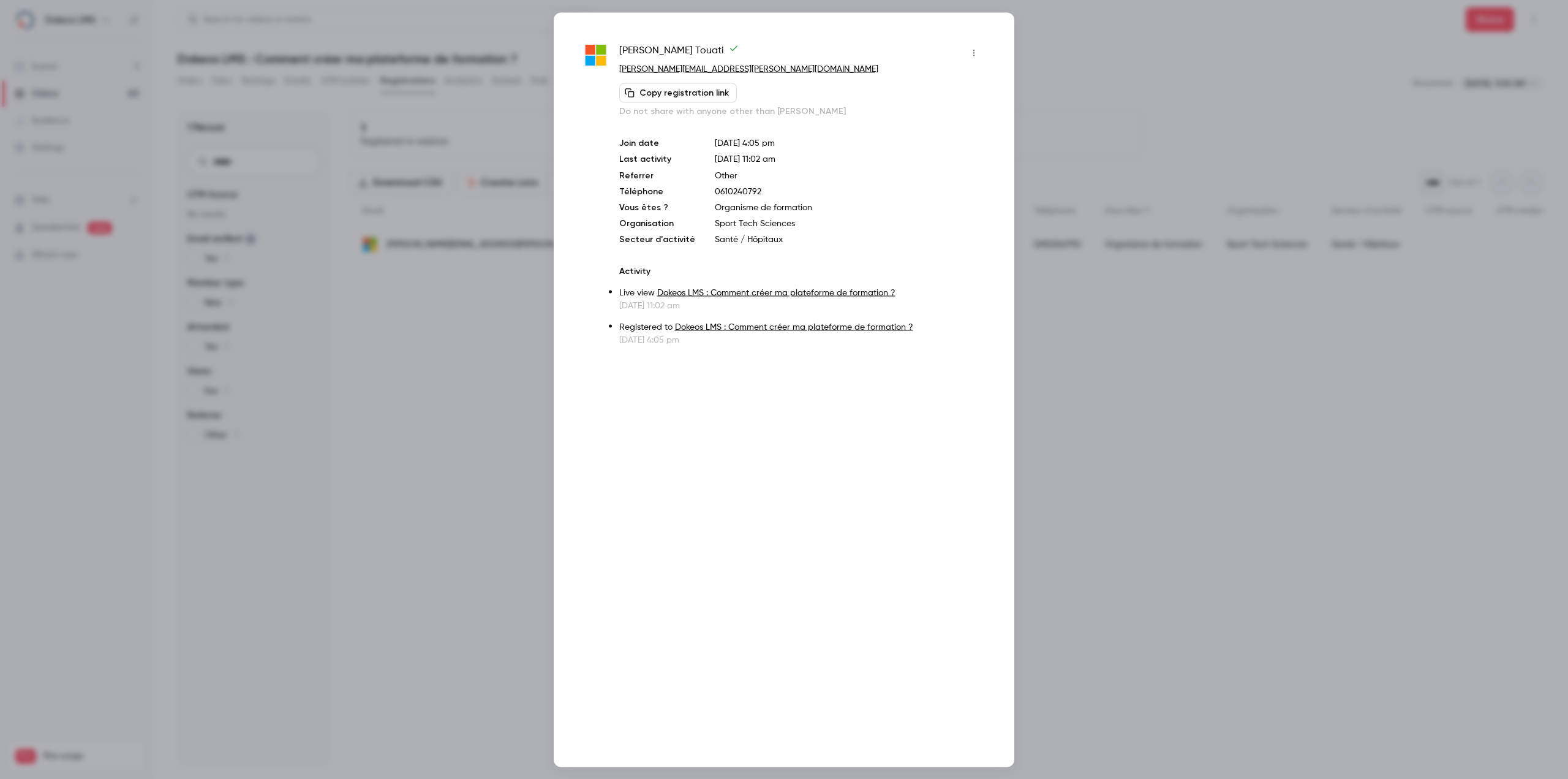
click at [722, 70] on p "[PERSON_NAME][EMAIL_ADDRESS][PERSON_NAME][DOMAIN_NAME]" at bounding box center [801, 68] width 365 height 12
copy div "[PERSON_NAME][EMAIL_ADDRESS][PERSON_NAME][DOMAIN_NAME] Copy registration link"
click at [518, 206] on div at bounding box center [784, 390] width 1568 height 779
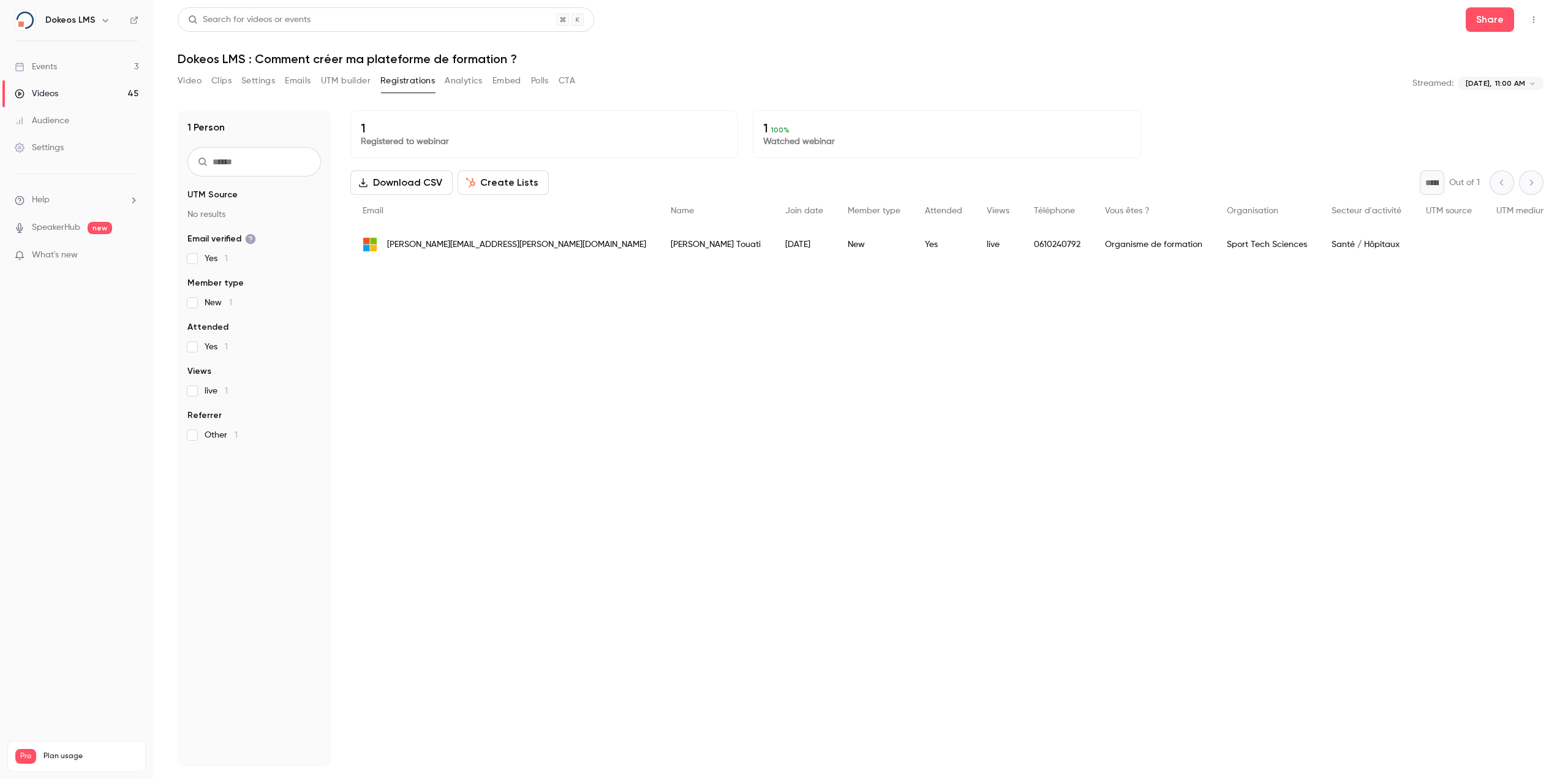
click at [658, 245] on div "[PERSON_NAME]" at bounding box center [716, 244] width 115 height 34
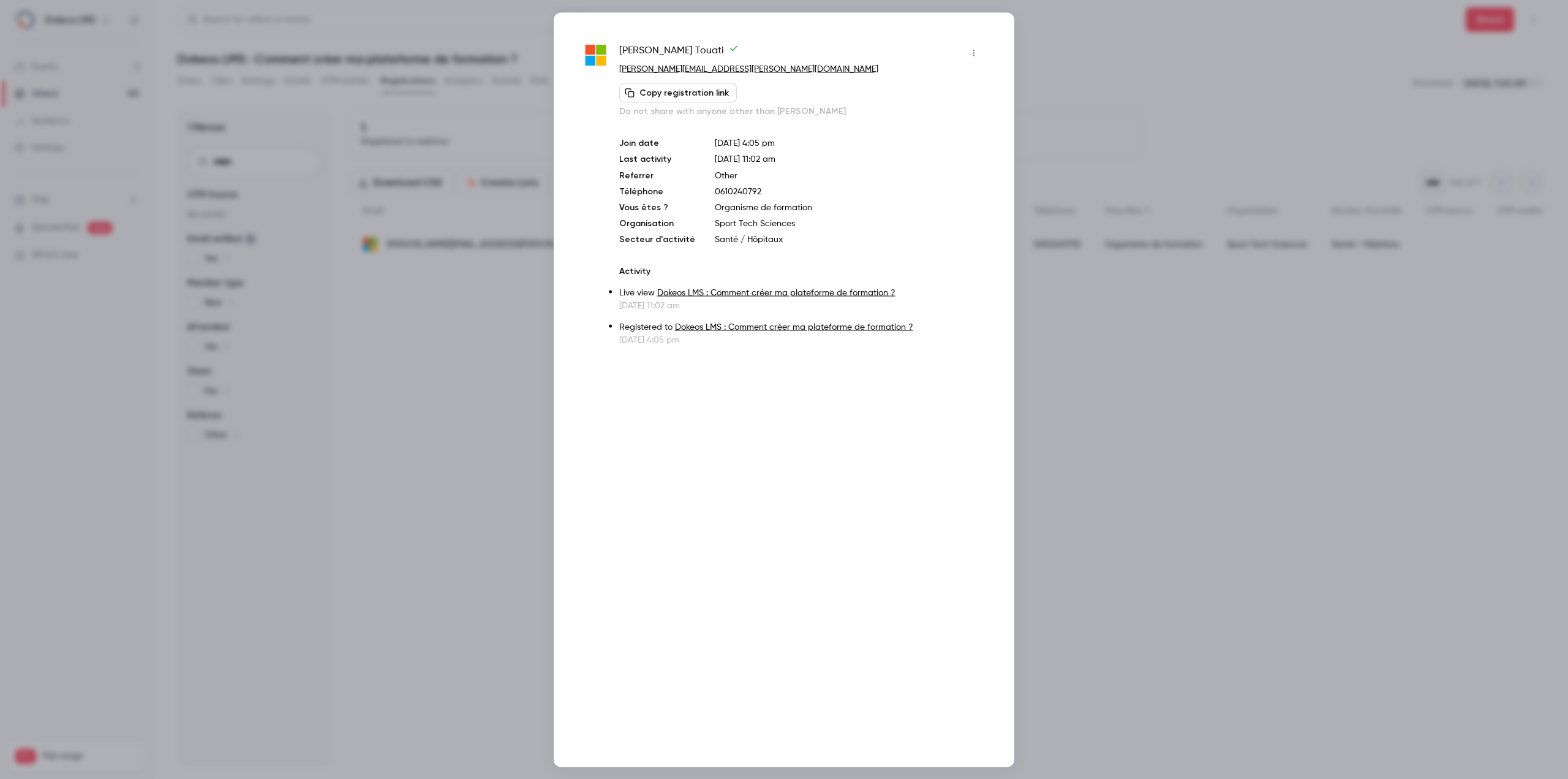
click at [467, 281] on div at bounding box center [784, 390] width 1568 height 779
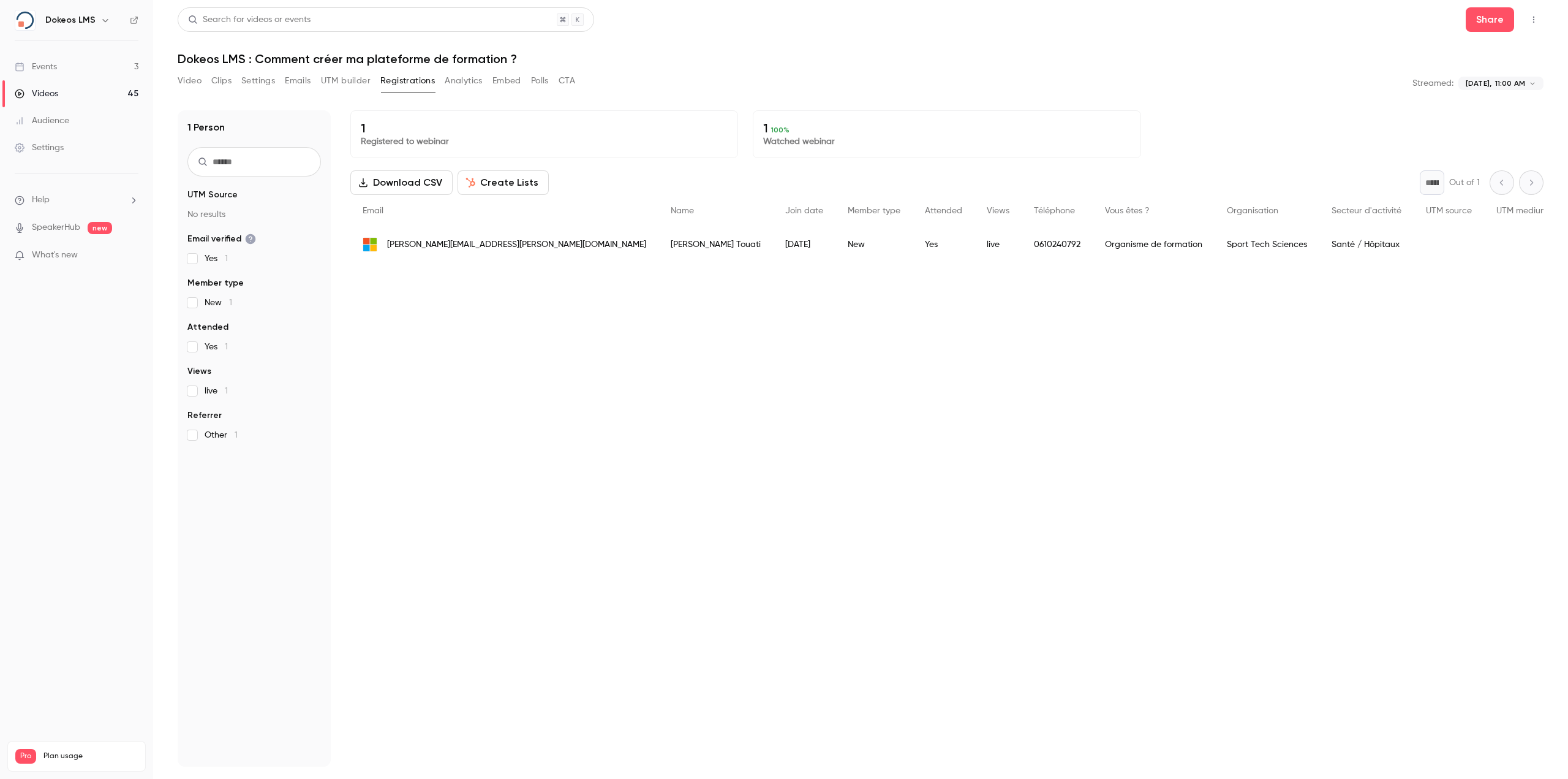
click at [454, 85] on button "Analytics" at bounding box center [464, 81] width 38 height 20
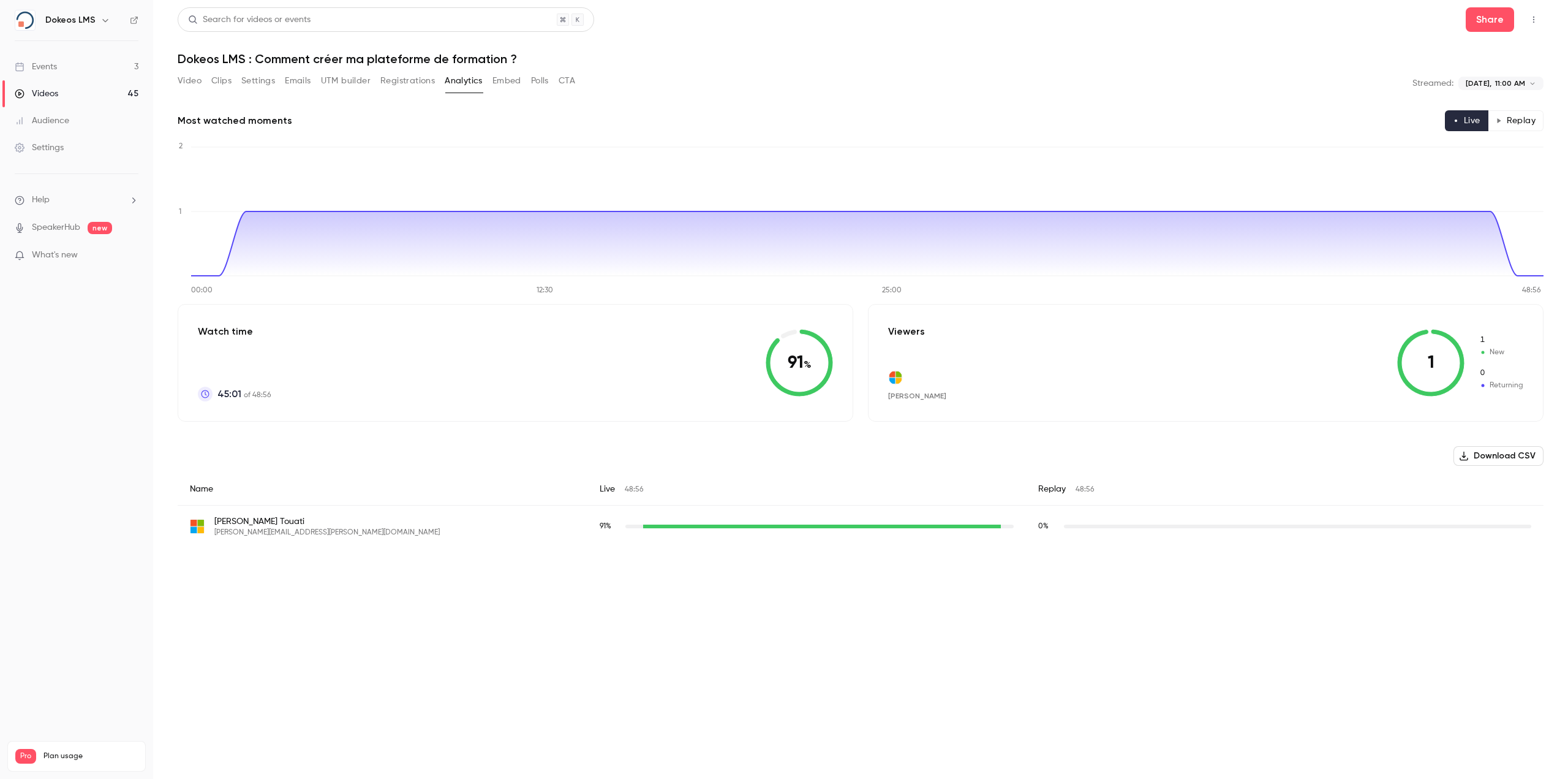
click at [1520, 122] on button "Replay" at bounding box center [1516, 120] width 56 height 21
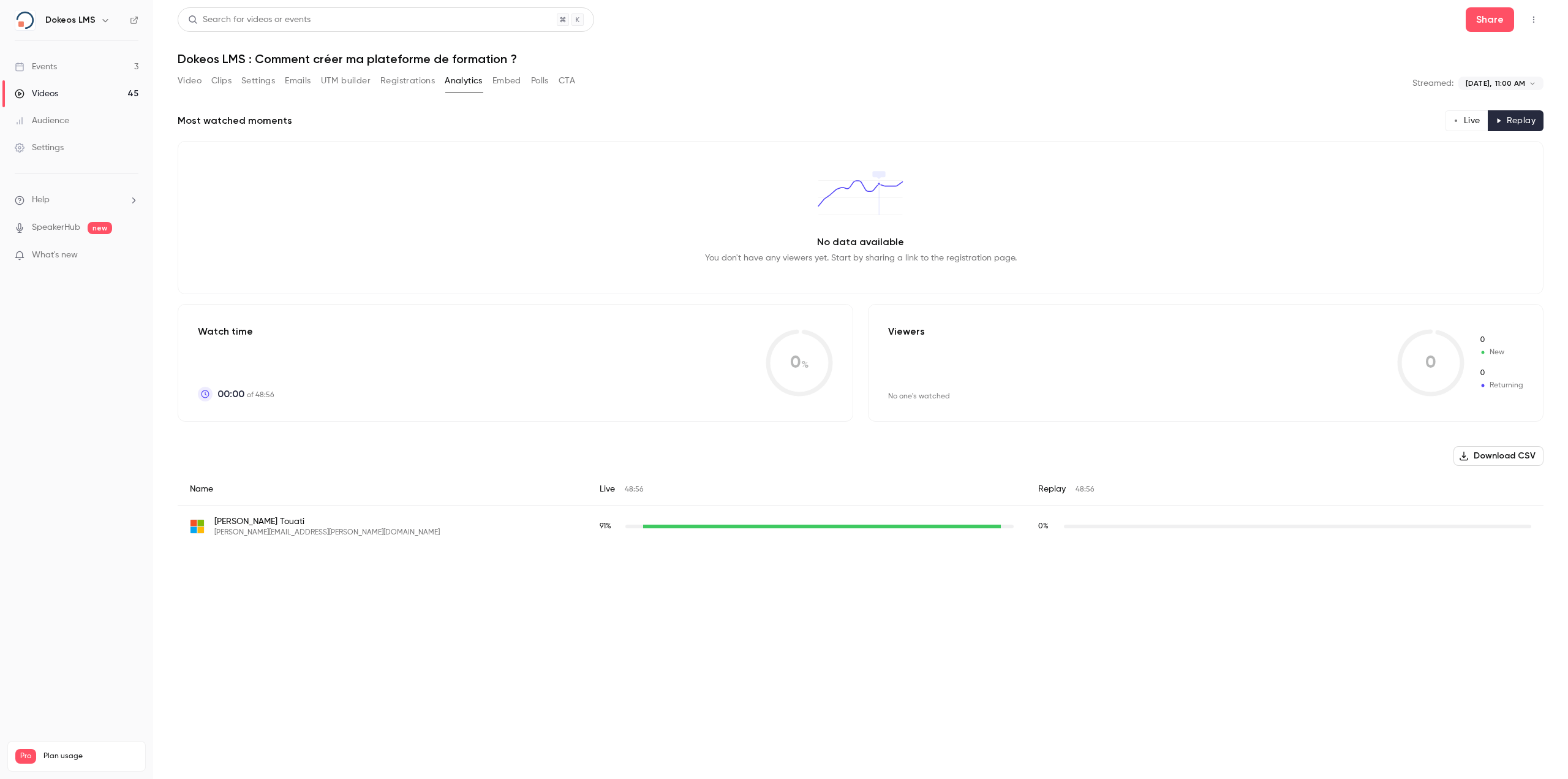
click at [62, 89] on link "Videos 45" at bounding box center [77, 93] width 153 height 27
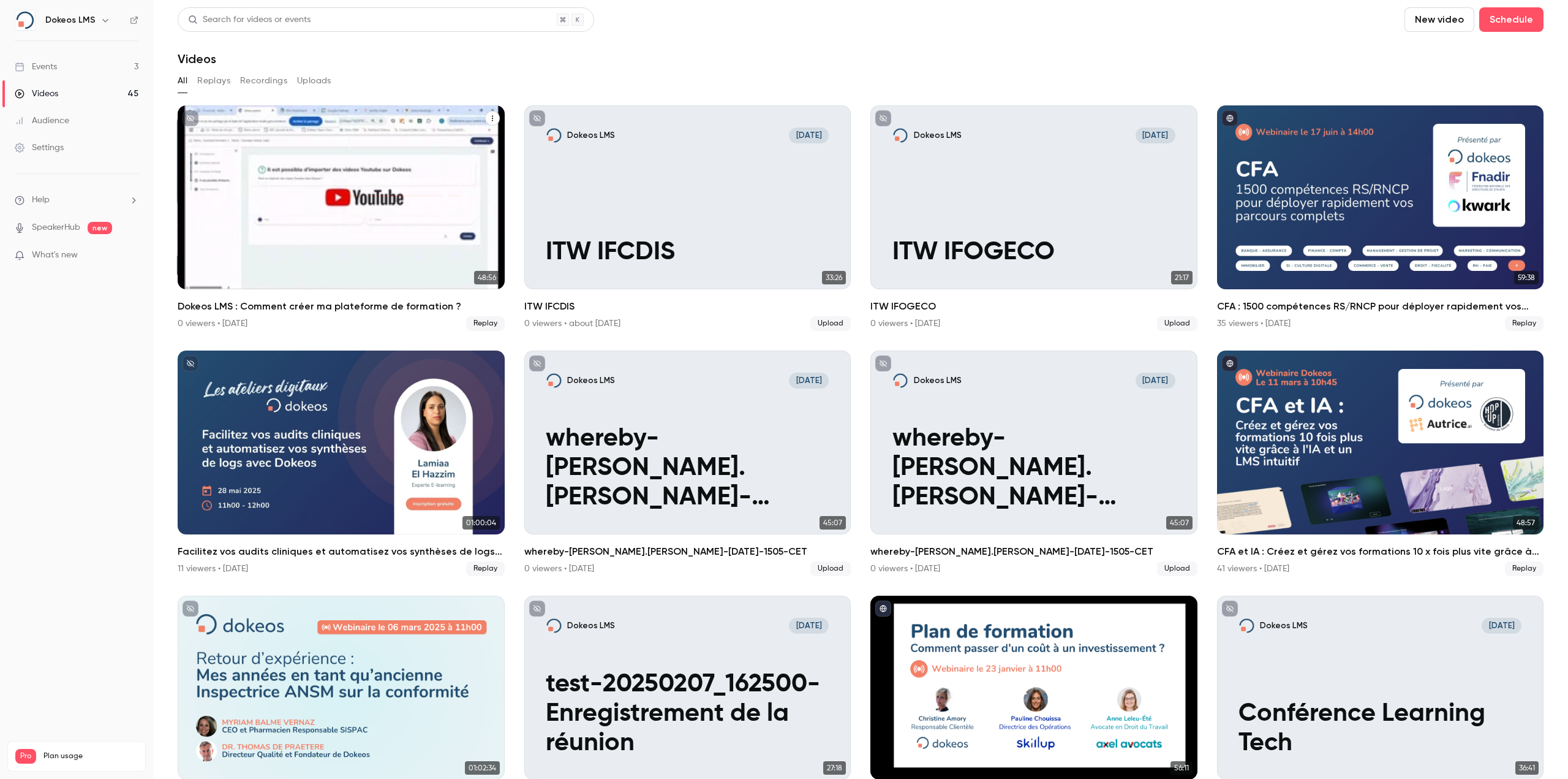
click at [489, 117] on icon "Dokeos LMS : Comment créer ma plateforme de formation ?" at bounding box center [492, 118] width 7 height 7
click at [461, 145] on div "Share" at bounding box center [440, 146] width 93 height 12
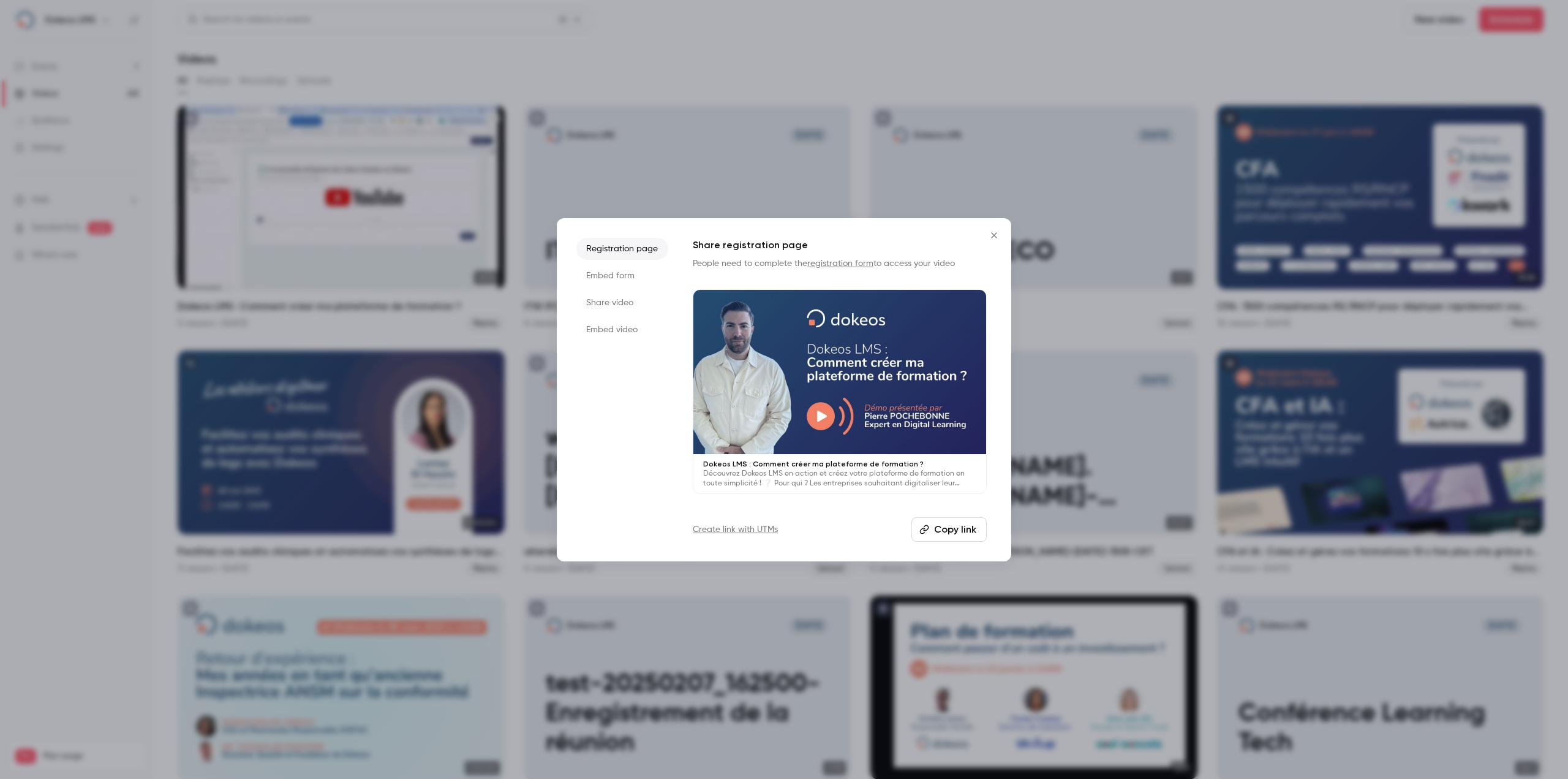
click at [598, 279] on li "Embed form" at bounding box center [623, 275] width 92 height 22
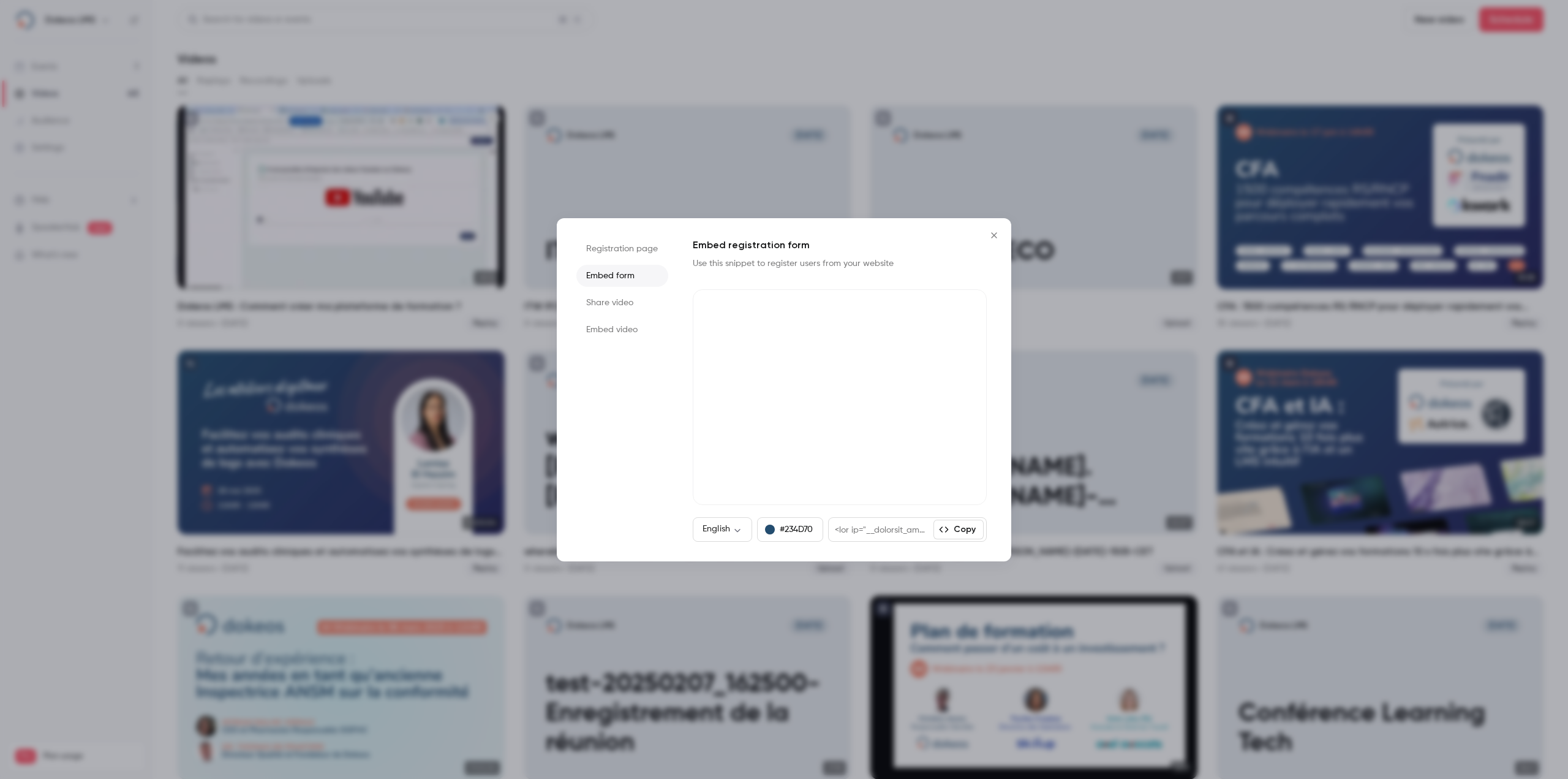
click at [600, 304] on li "Share video" at bounding box center [623, 302] width 92 height 22
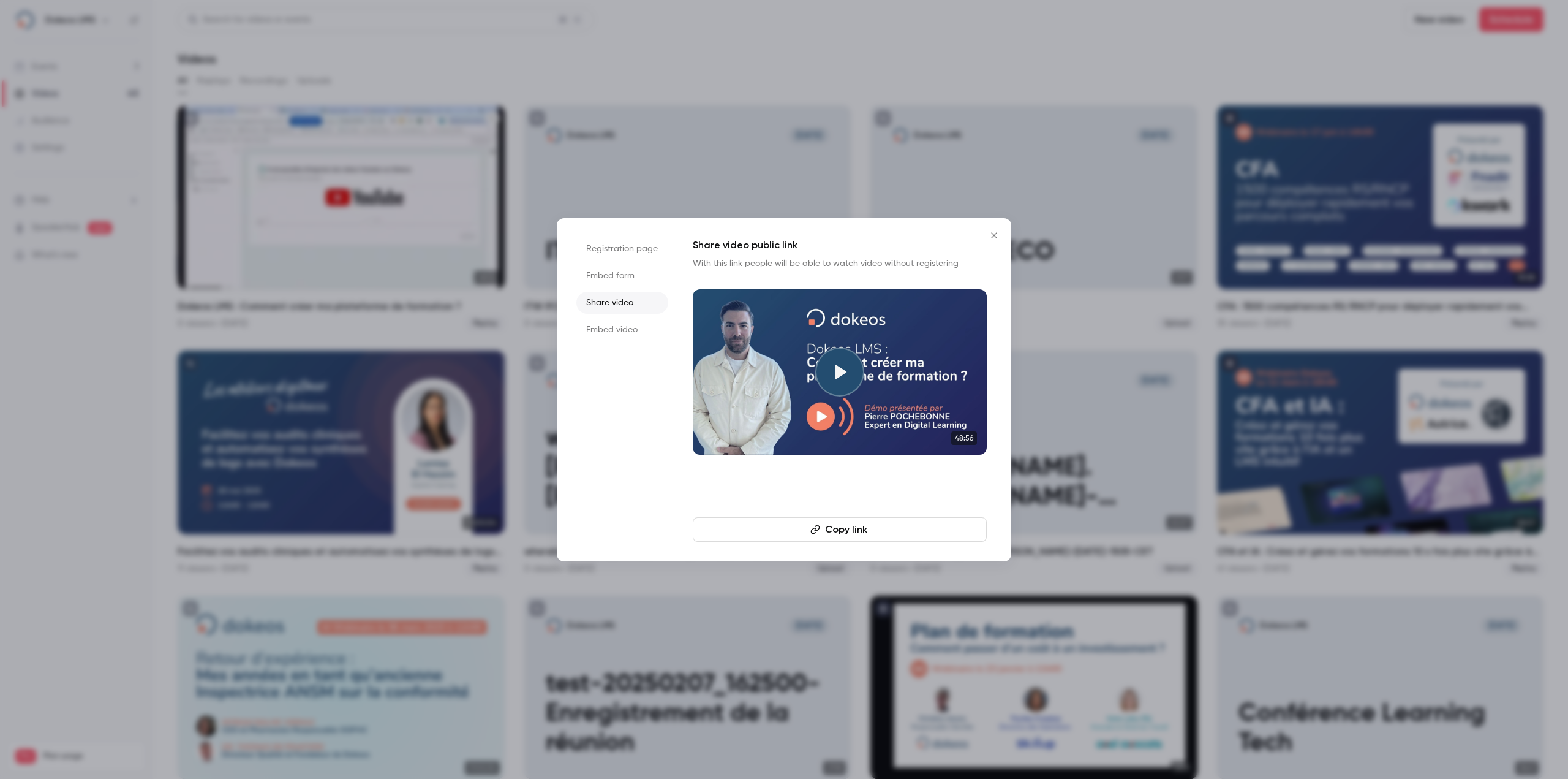
click at [826, 530] on button "Copy link" at bounding box center [840, 528] width 294 height 24
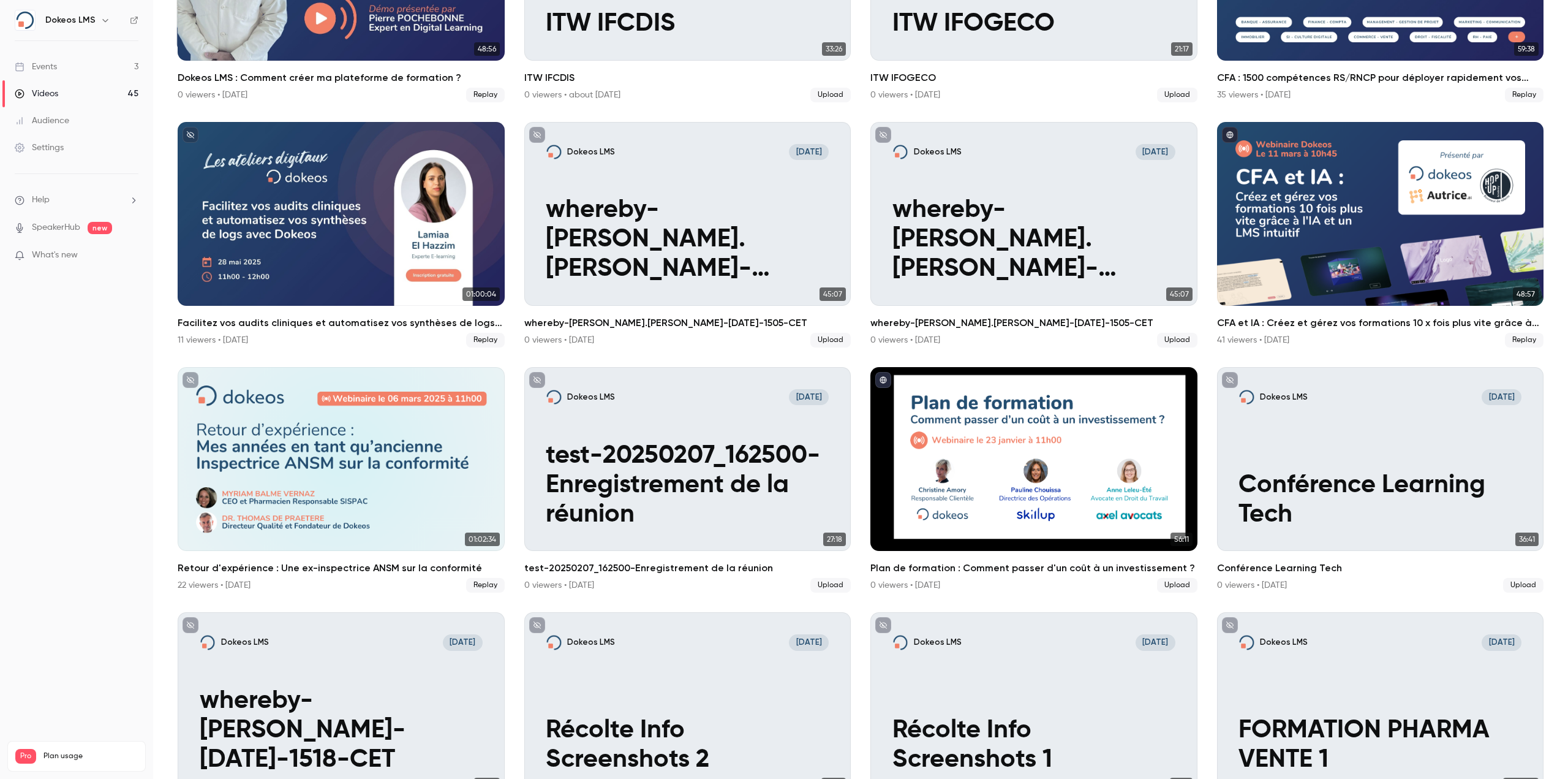
scroll to position [228, 0]
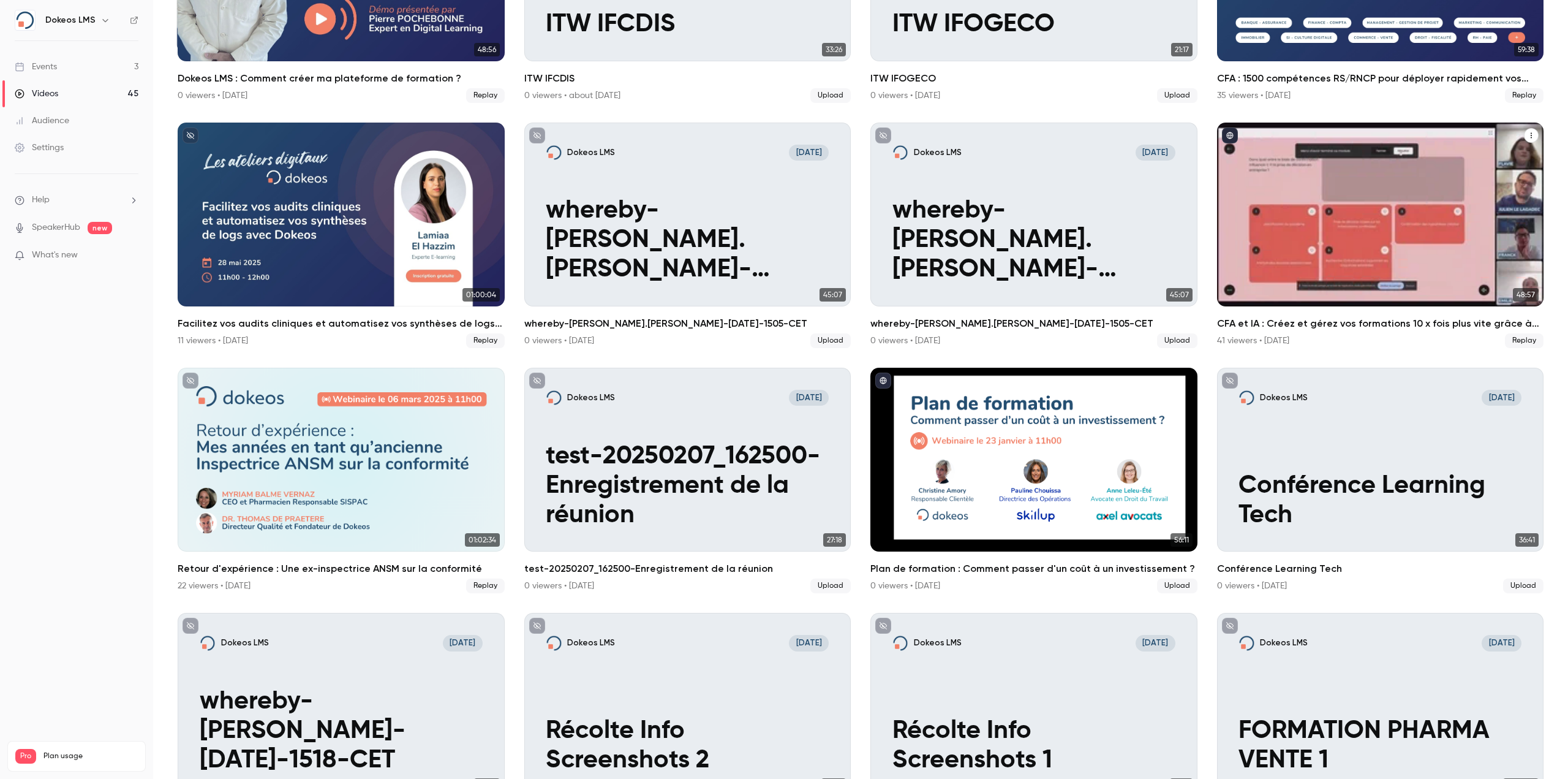
click at [1508, 168] on div "CFA et IA : Créez et gérez vos formations 10 x fois plus vite grâce à l'IA et u…" at bounding box center [1381, 214] width 327 height 184
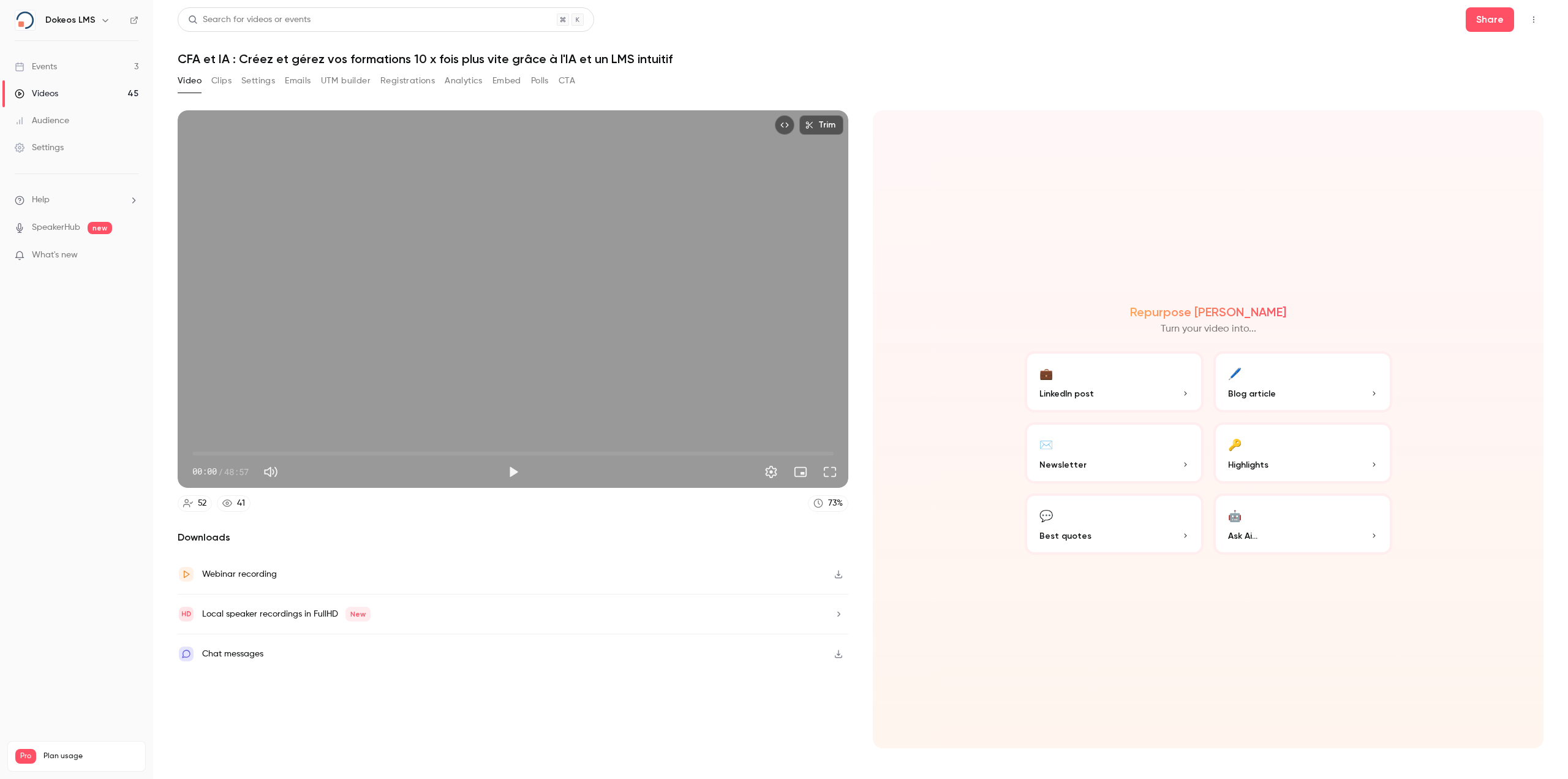
click at [401, 77] on button "Registrations" at bounding box center [408, 81] width 55 height 20
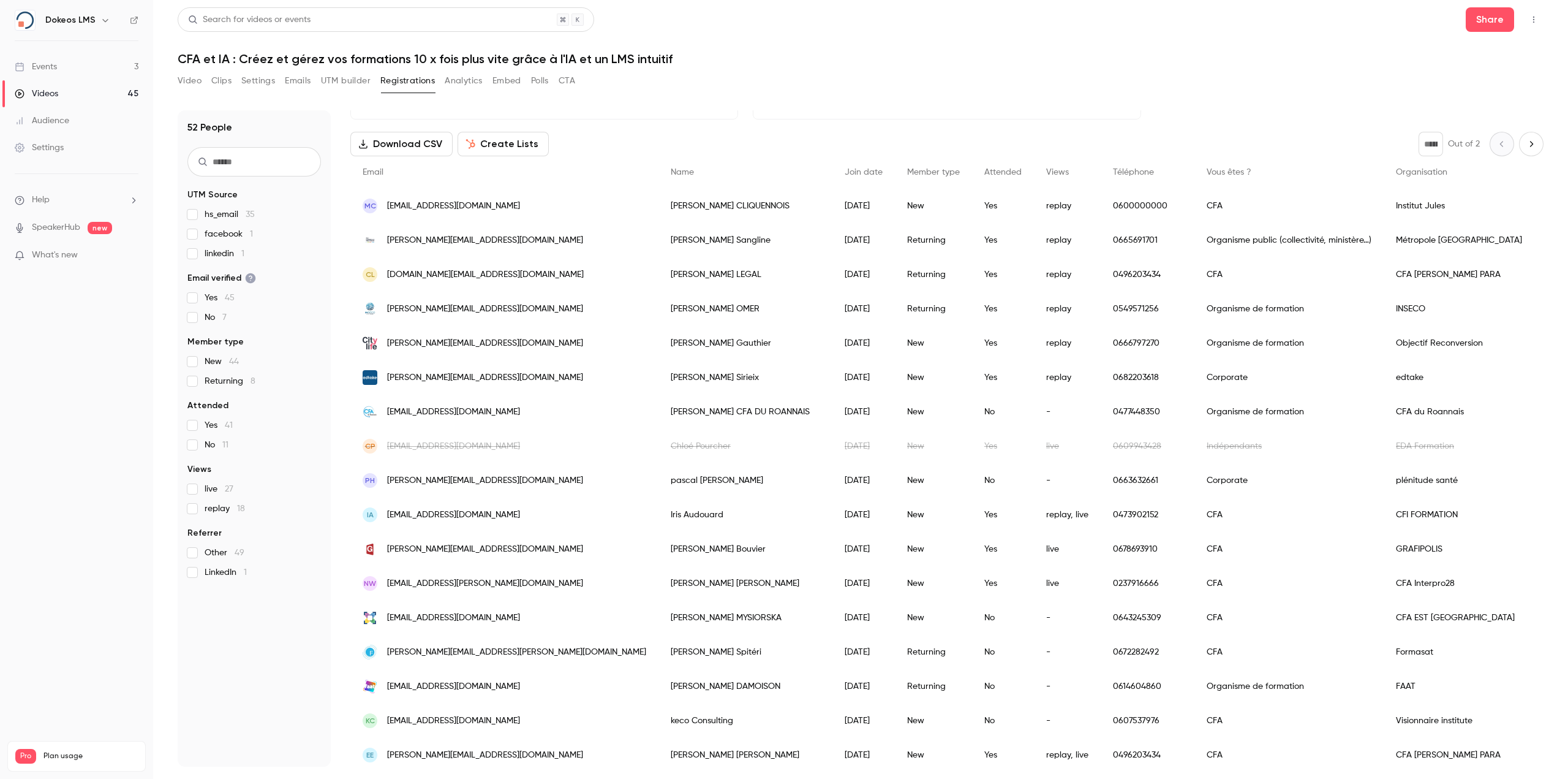
click at [532, 209] on div "MC [EMAIL_ADDRESS][DOMAIN_NAME]" at bounding box center [504, 206] width 308 height 34
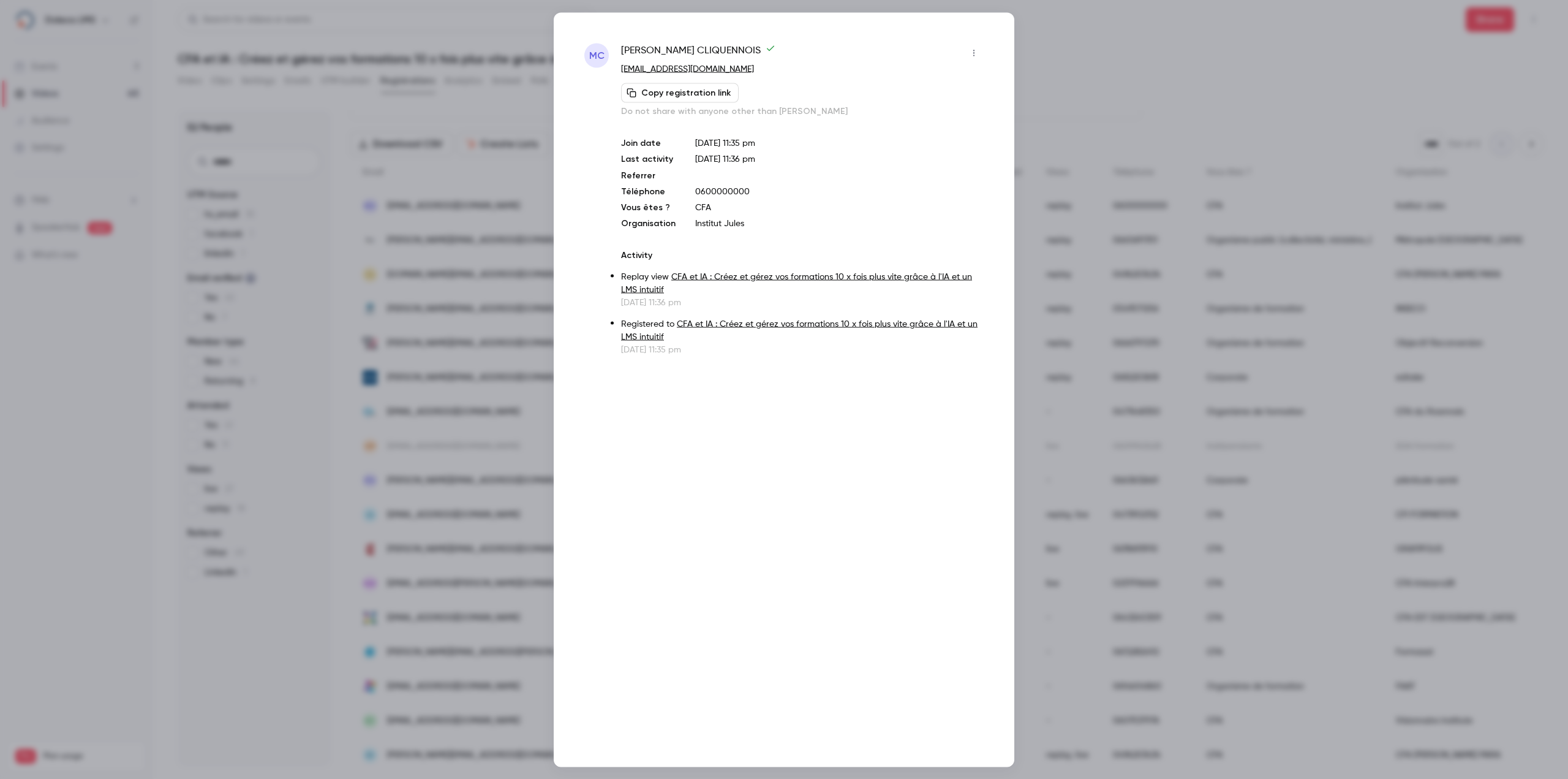
click at [1036, 78] on div at bounding box center [784, 390] width 1568 height 779
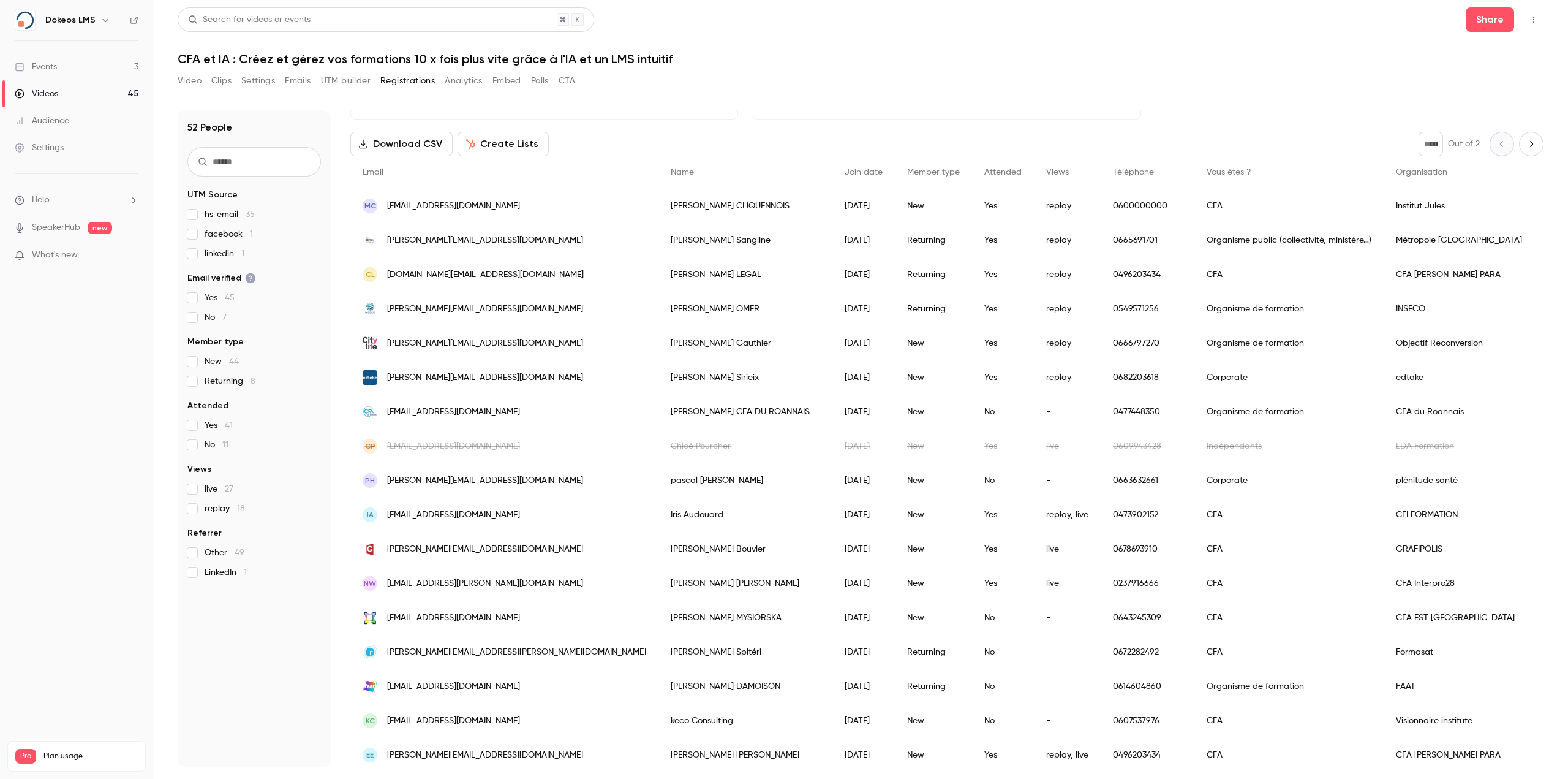
click at [464, 85] on button "Analytics" at bounding box center [464, 81] width 38 height 20
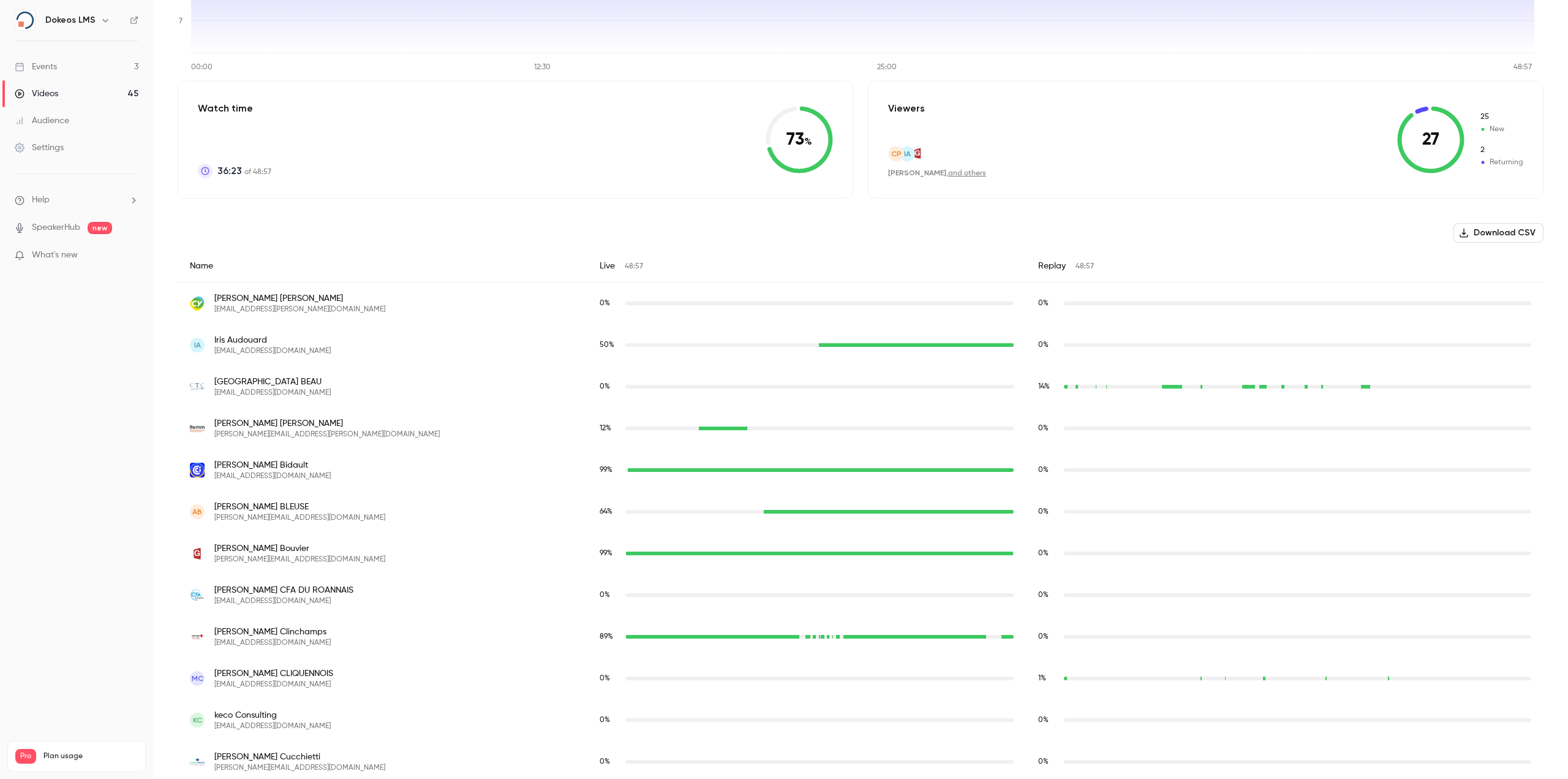
scroll to position [239, 0]
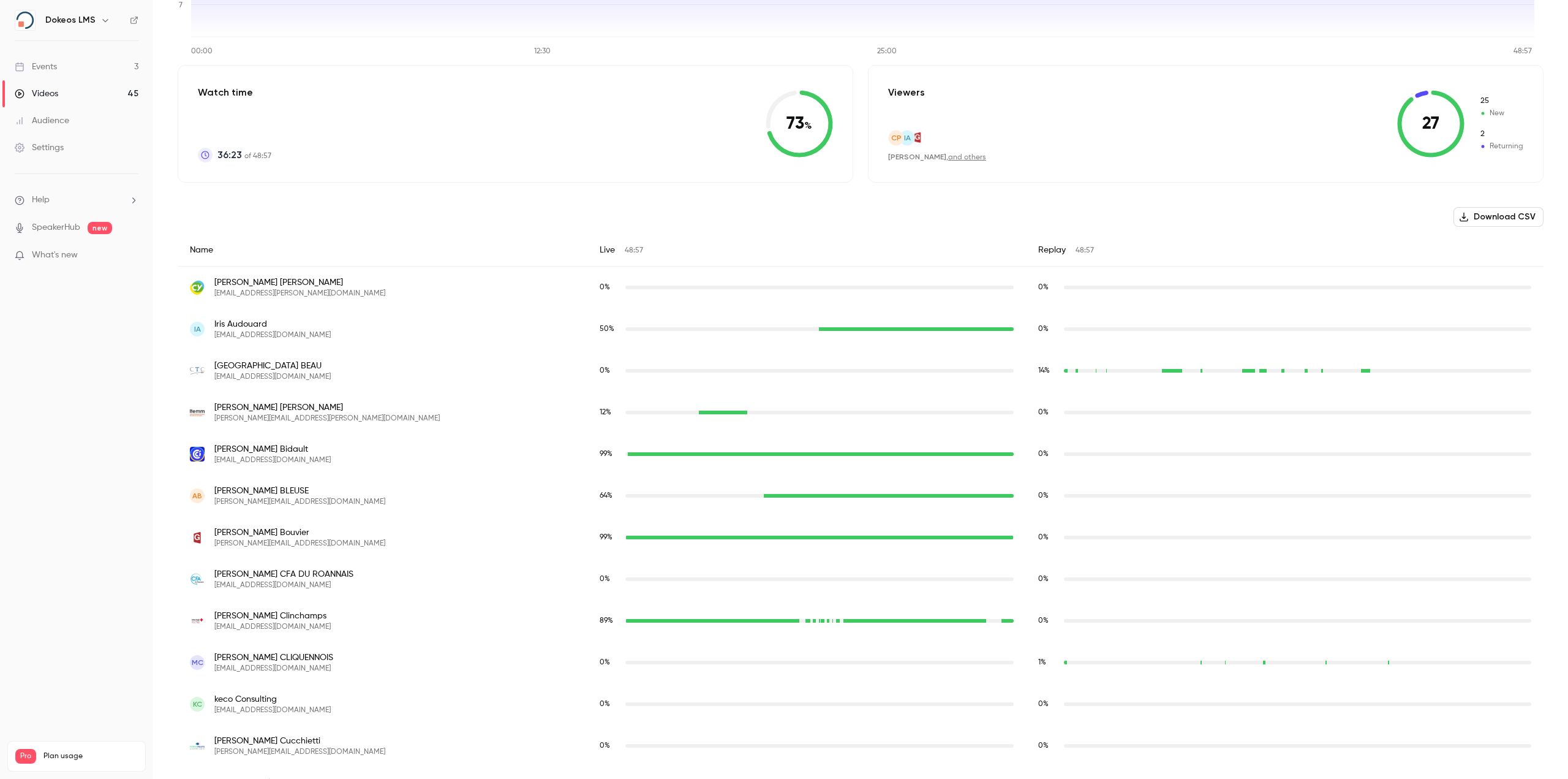
click at [258, 373] on span "[EMAIL_ADDRESS][DOMAIN_NAME]" at bounding box center [273, 377] width 117 height 10
copy span "[EMAIL_ADDRESS][DOMAIN_NAME]"
